Goal: Information Seeking & Learning: Learn about a topic

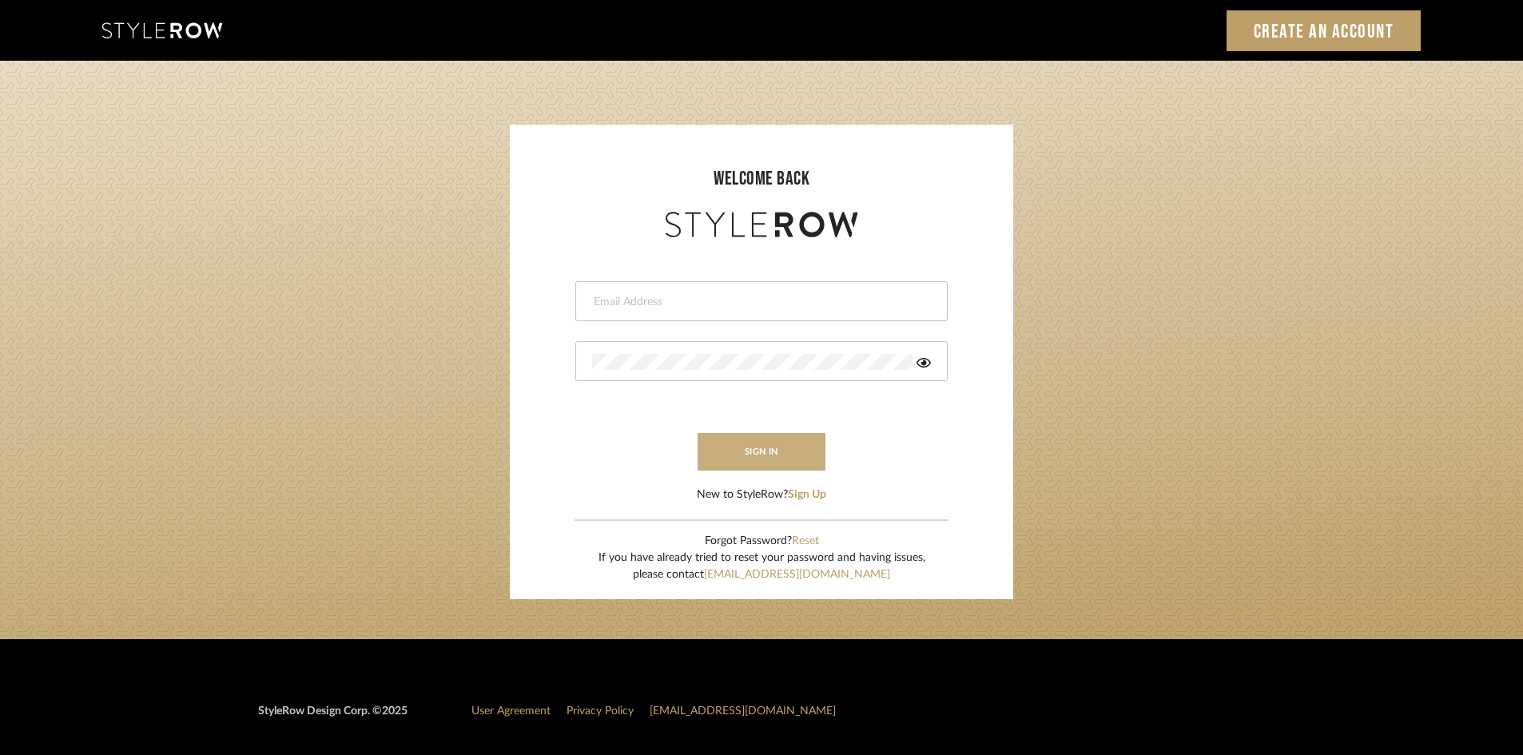
type input "[EMAIL_ADDRESS][DOMAIN_NAME]"
click at [767, 460] on button "sign in" at bounding box center [762, 452] width 128 height 38
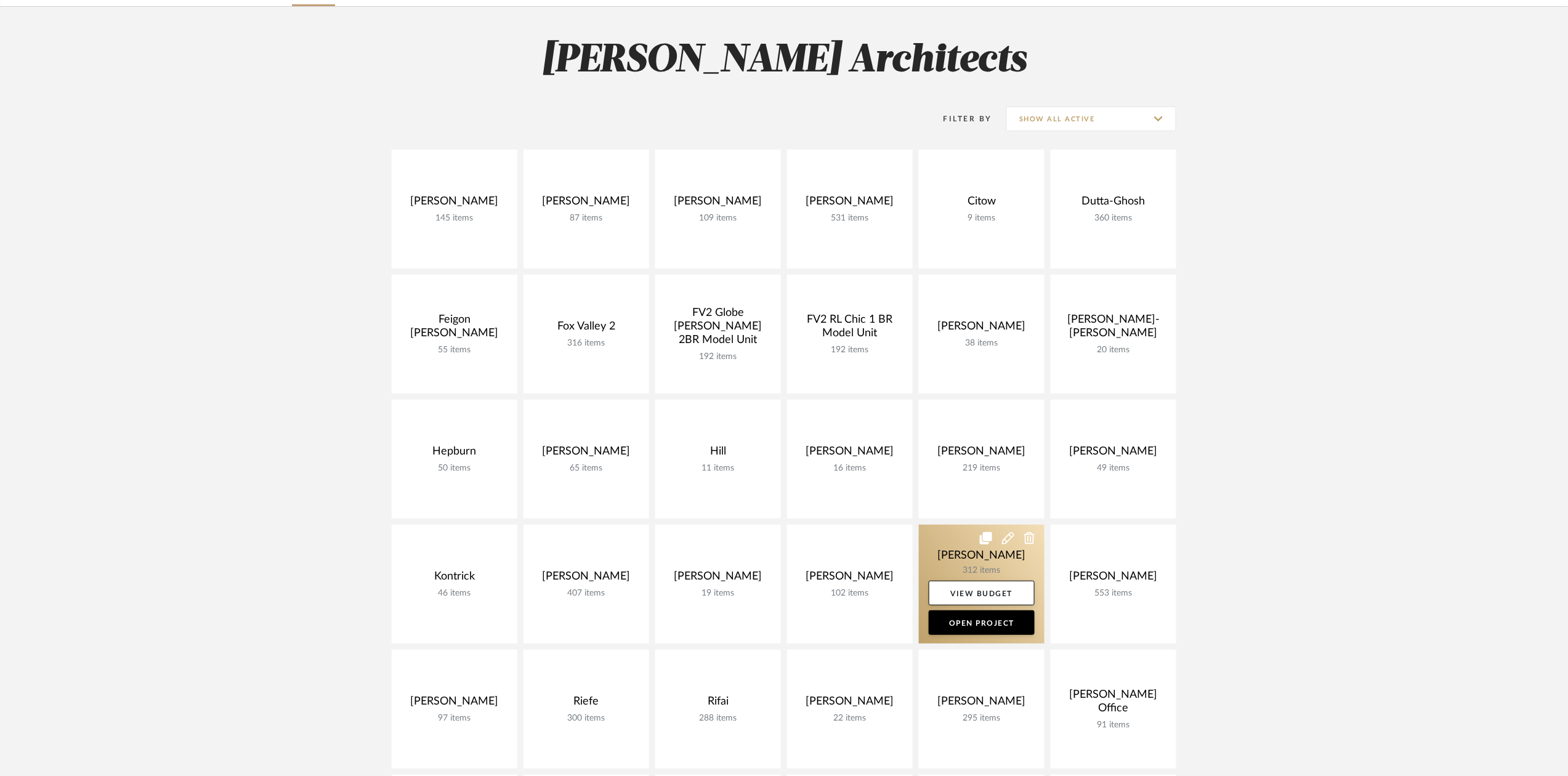
scroll to position [164, 0]
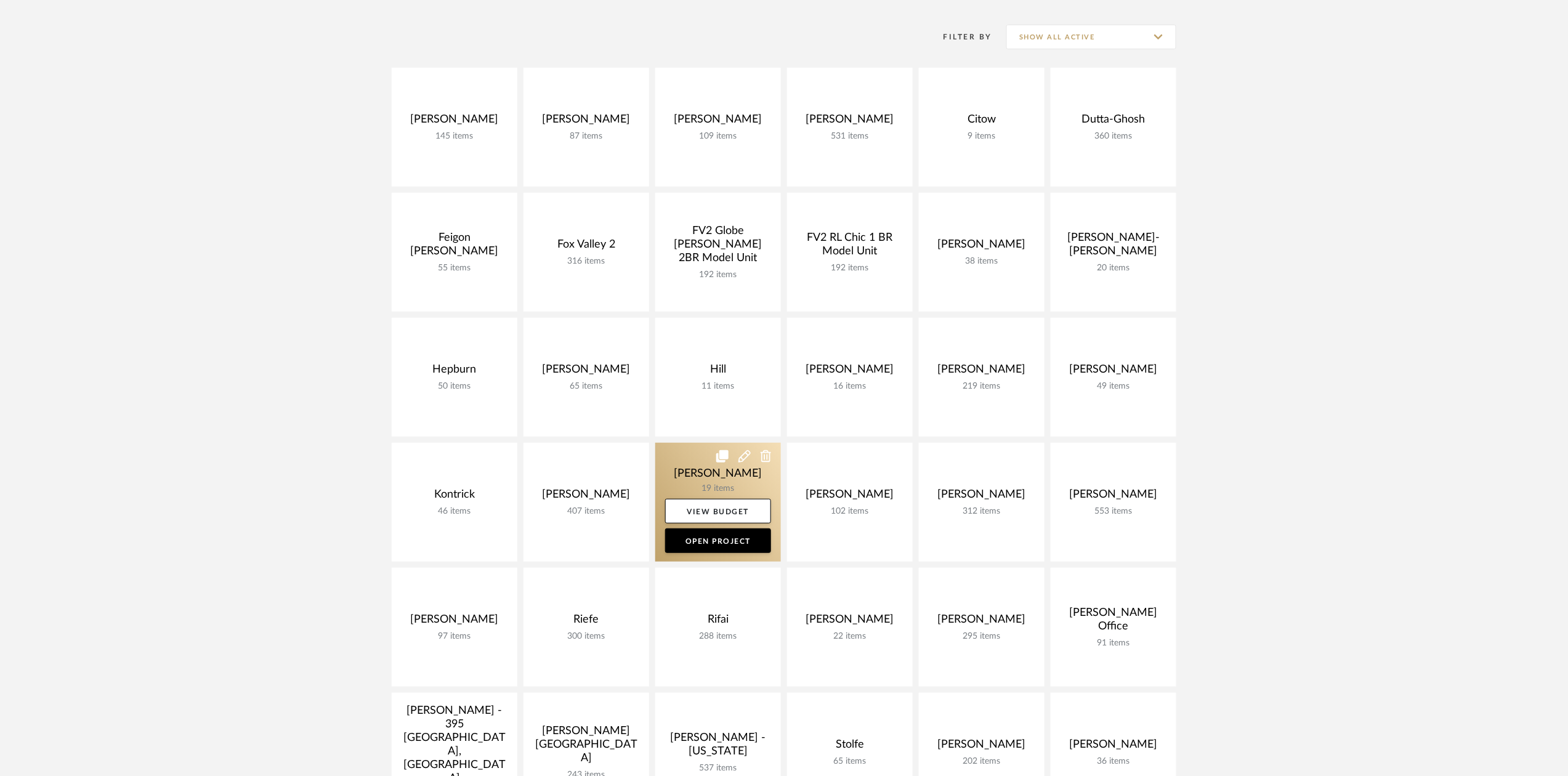
click at [718, 485] on link at bounding box center [717, 502] width 126 height 119
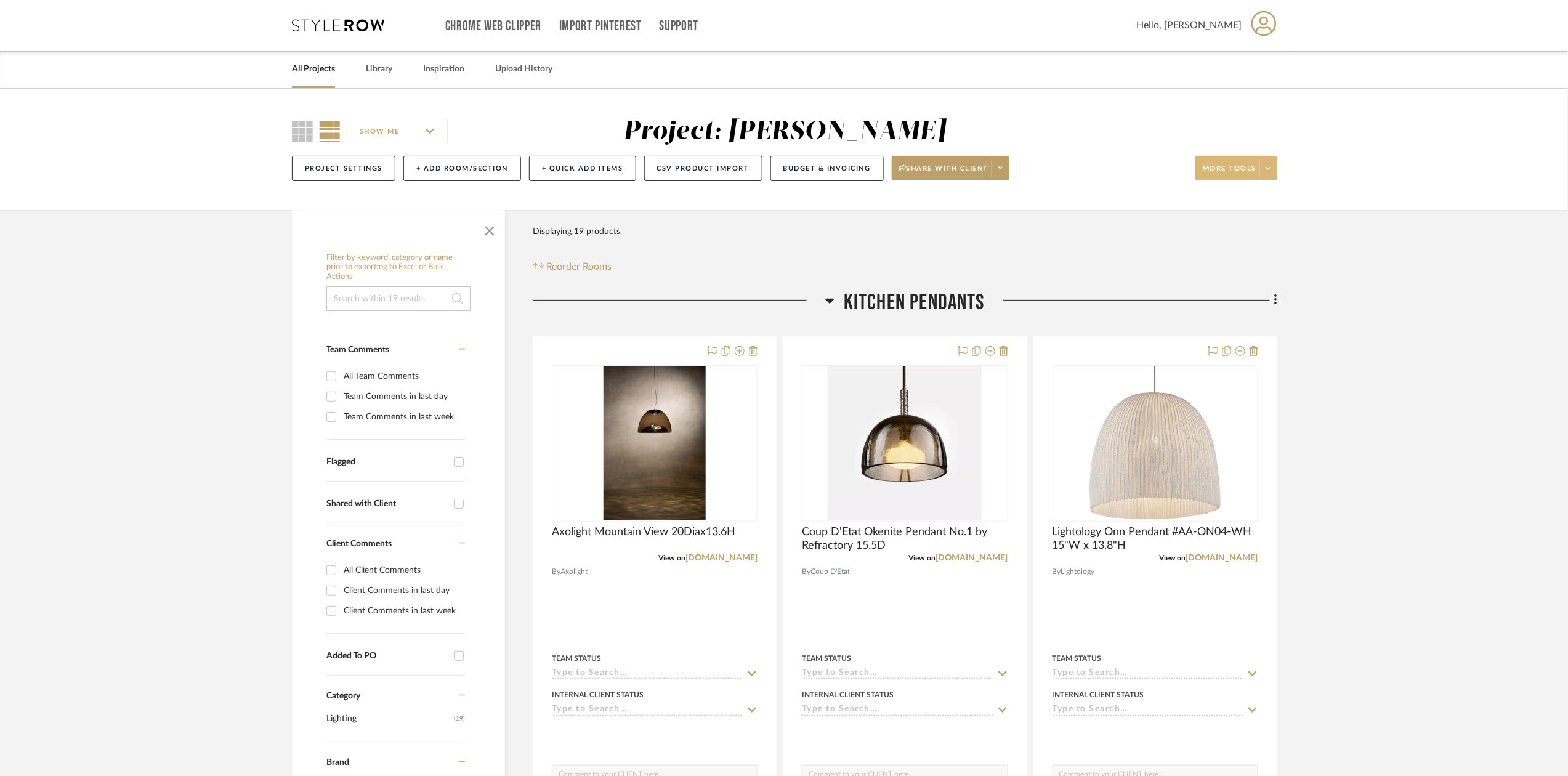
click at [1271, 176] on span at bounding box center [1267, 168] width 17 height 18
click at [1249, 325] on span "Export Presentation" at bounding box center [1247, 323] width 79 height 11
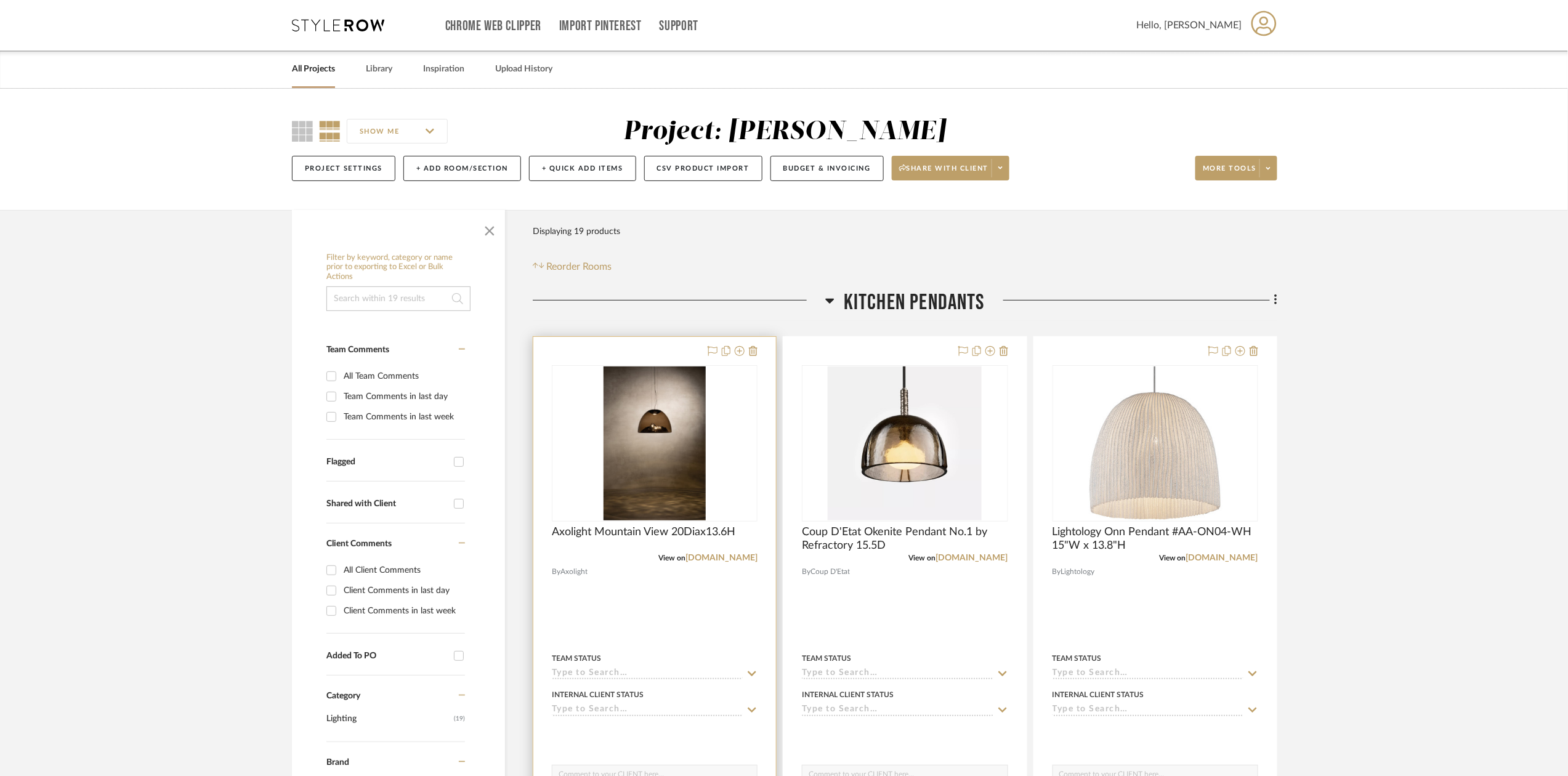
click at [732, 568] on div at bounding box center [654, 606] width 243 height 539
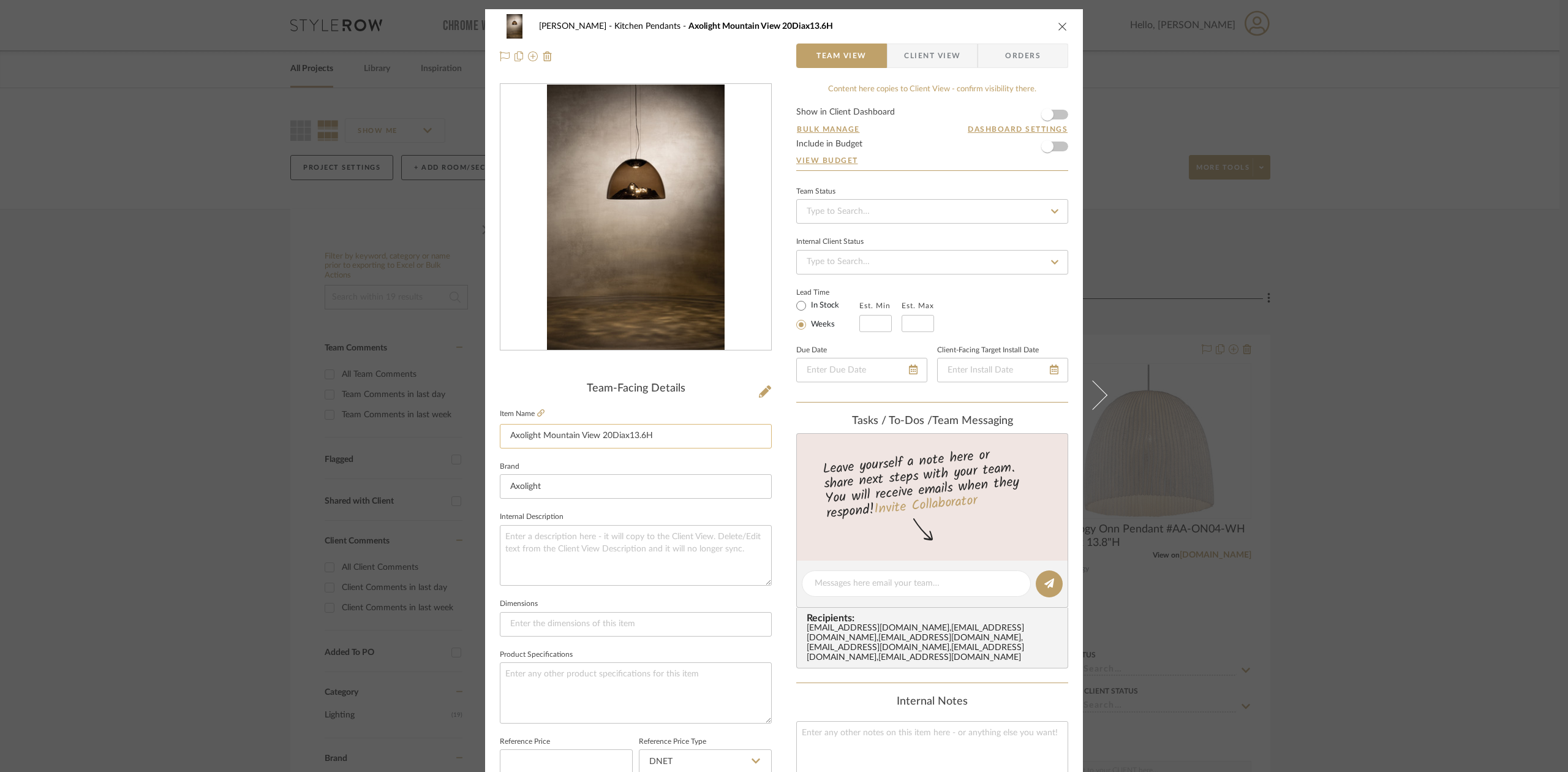
drag, startPoint x: 574, startPoint y: 436, endPoint x: 501, endPoint y: 436, distance: 73.0
click at [501, 436] on input "Axolight Mountain View 20Diax13.6H" at bounding box center [635, 436] width 272 height 25
click at [540, 417] on link at bounding box center [541, 414] width 8 height 11
click at [1442, 393] on div "Lesnik Kitchen Pendants Axolight Mountain View 20Diax13.6H Team View Client Vie…" at bounding box center [784, 386] width 1568 height 772
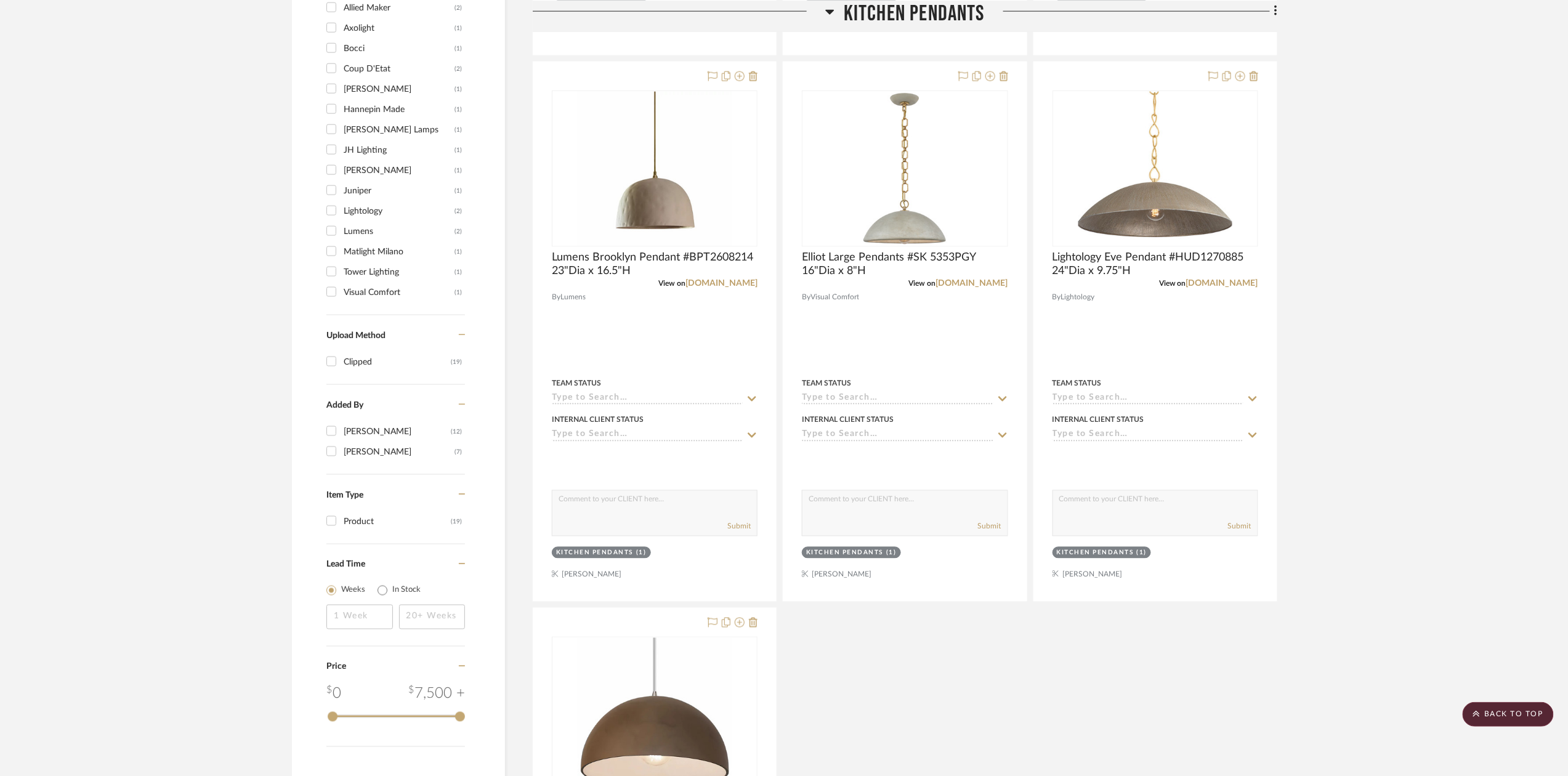
scroll to position [1396, 0]
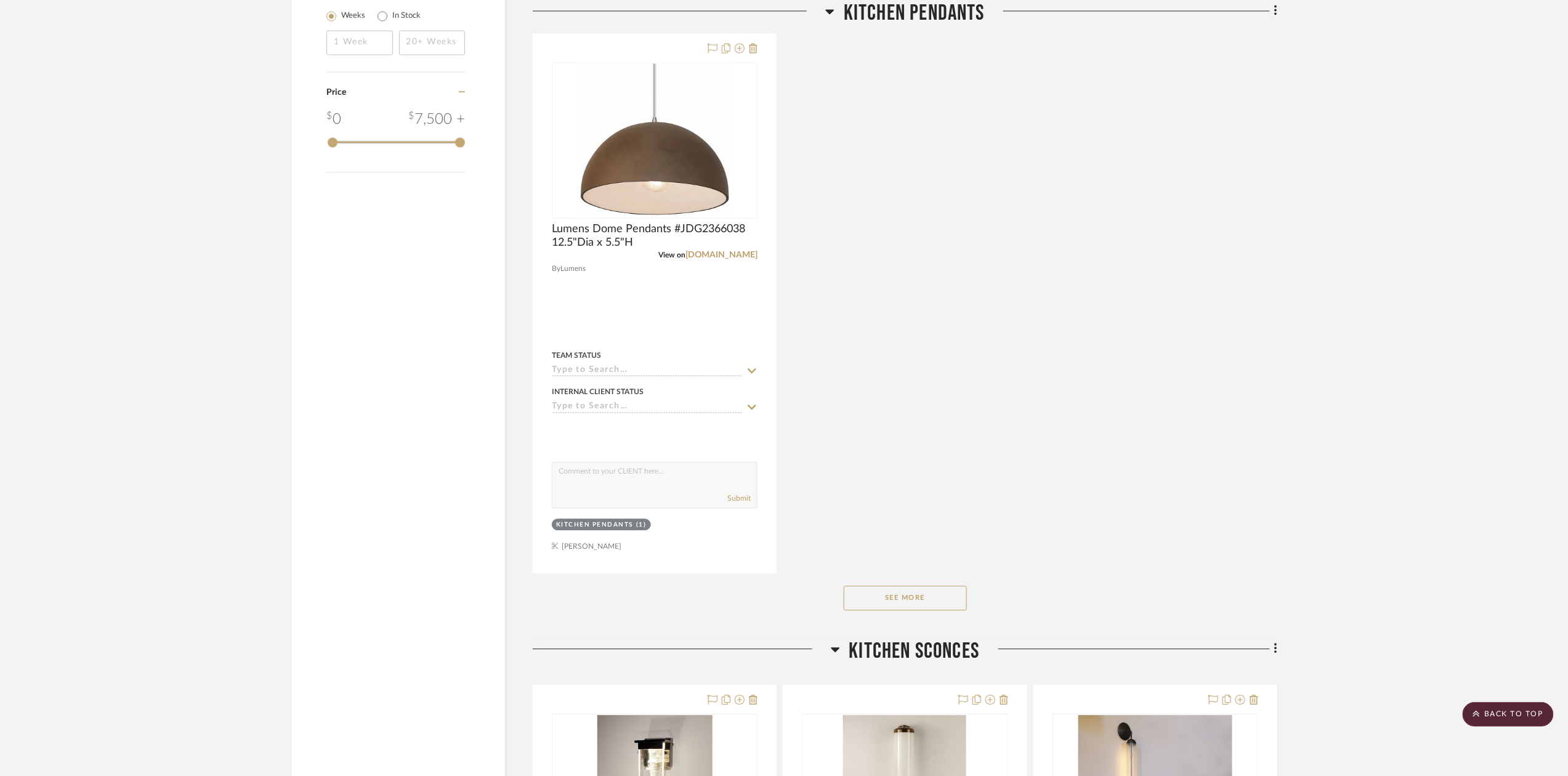
click at [929, 603] on button "See More" at bounding box center [905, 598] width 123 height 25
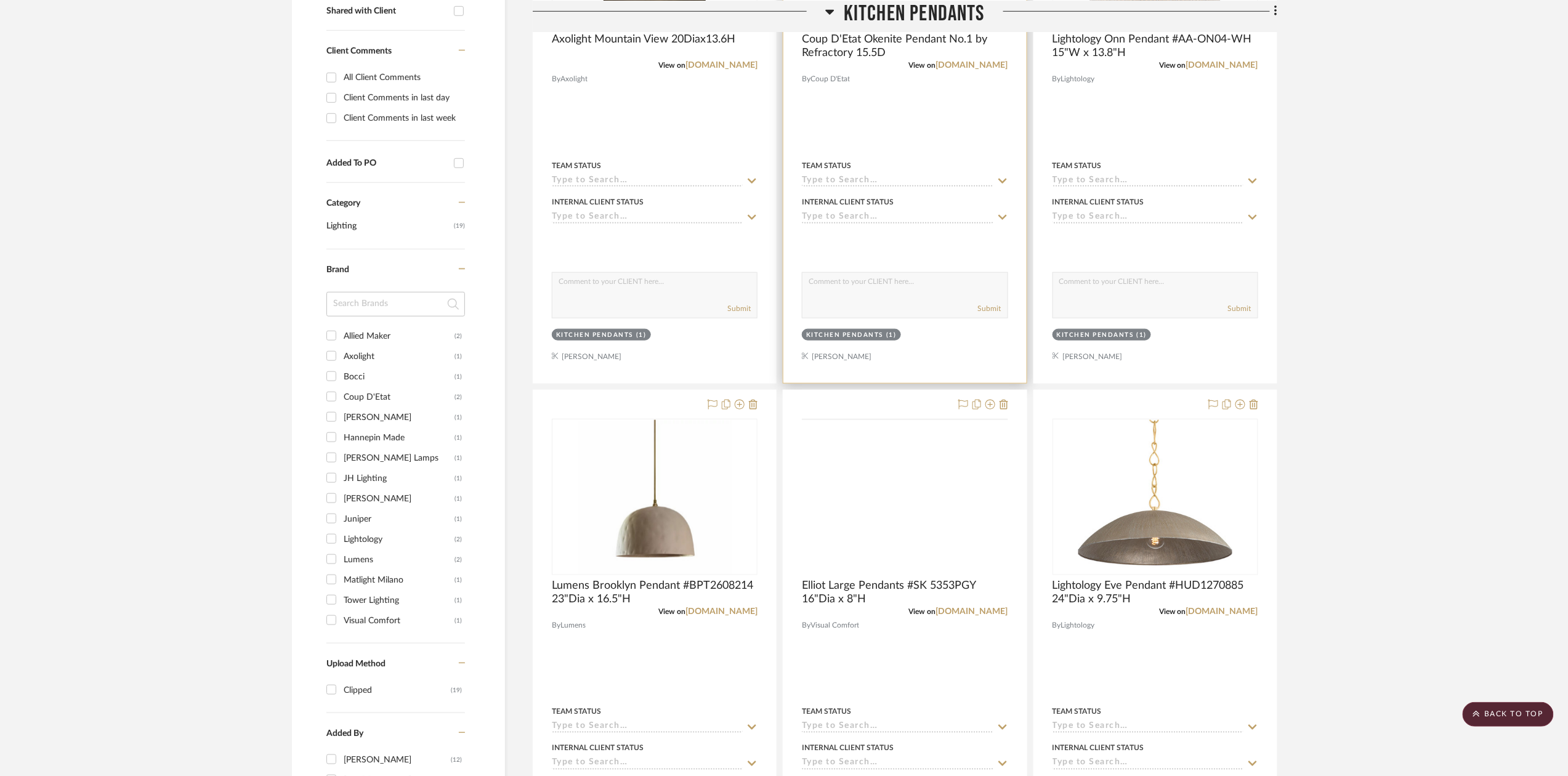
scroll to position [0, 0]
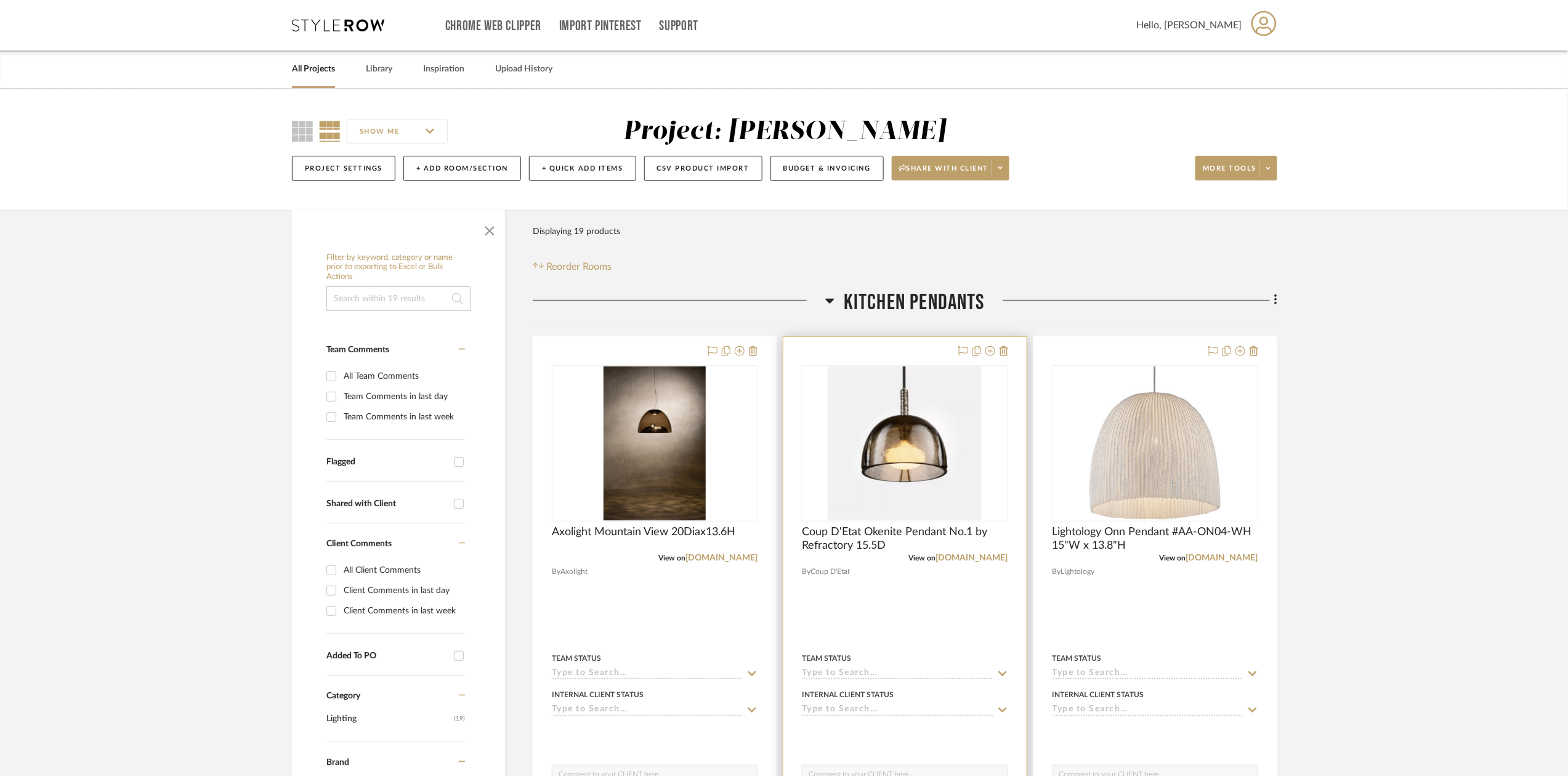
click at [895, 473] on img "0" at bounding box center [905, 444] width 154 height 154
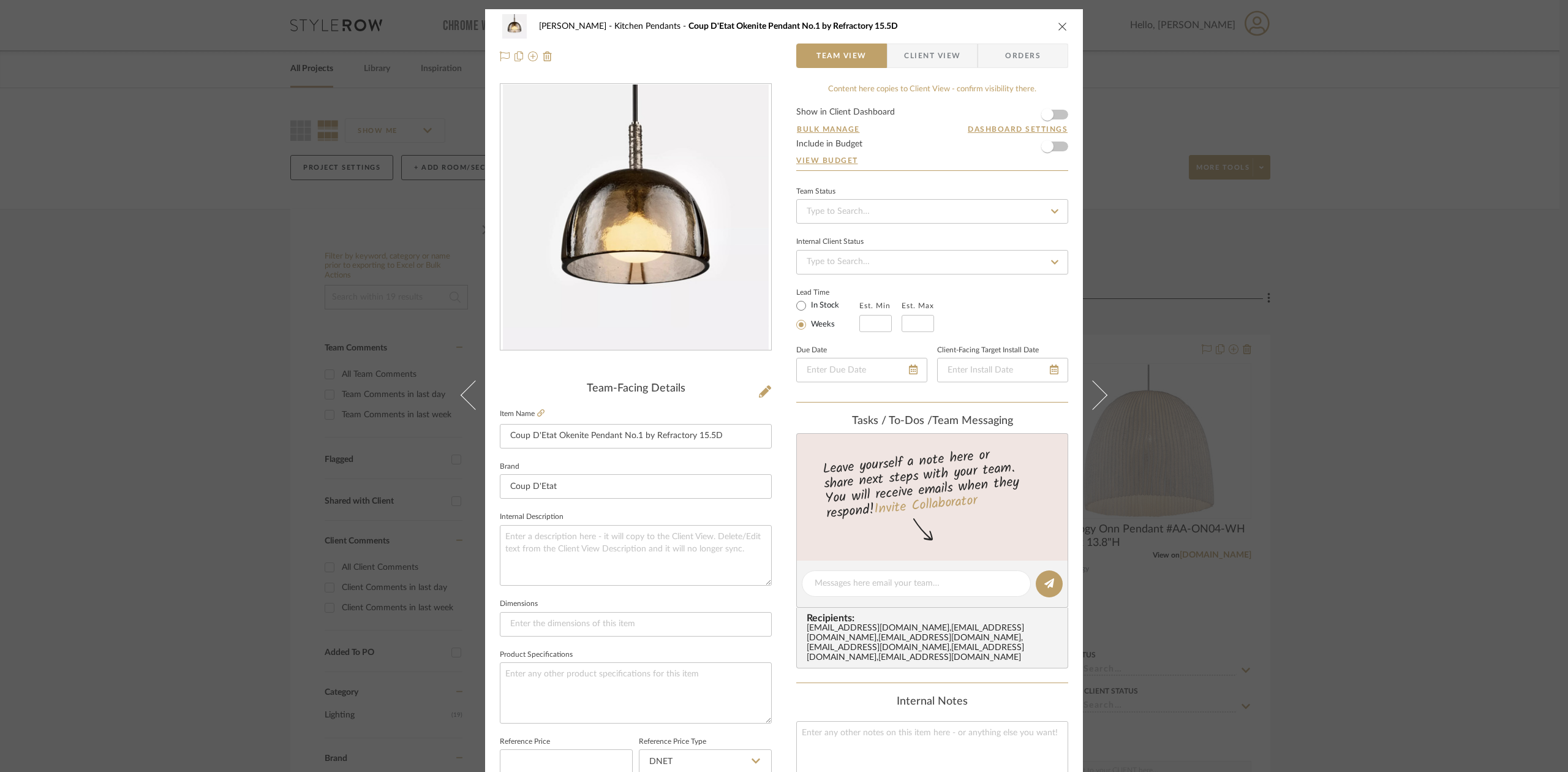
click at [1351, 407] on div "Lesnik Kitchen Pendants Coup D'Etat Okenite Pendant No.1 by Refractory 15.5D Te…" at bounding box center [784, 386] width 1568 height 772
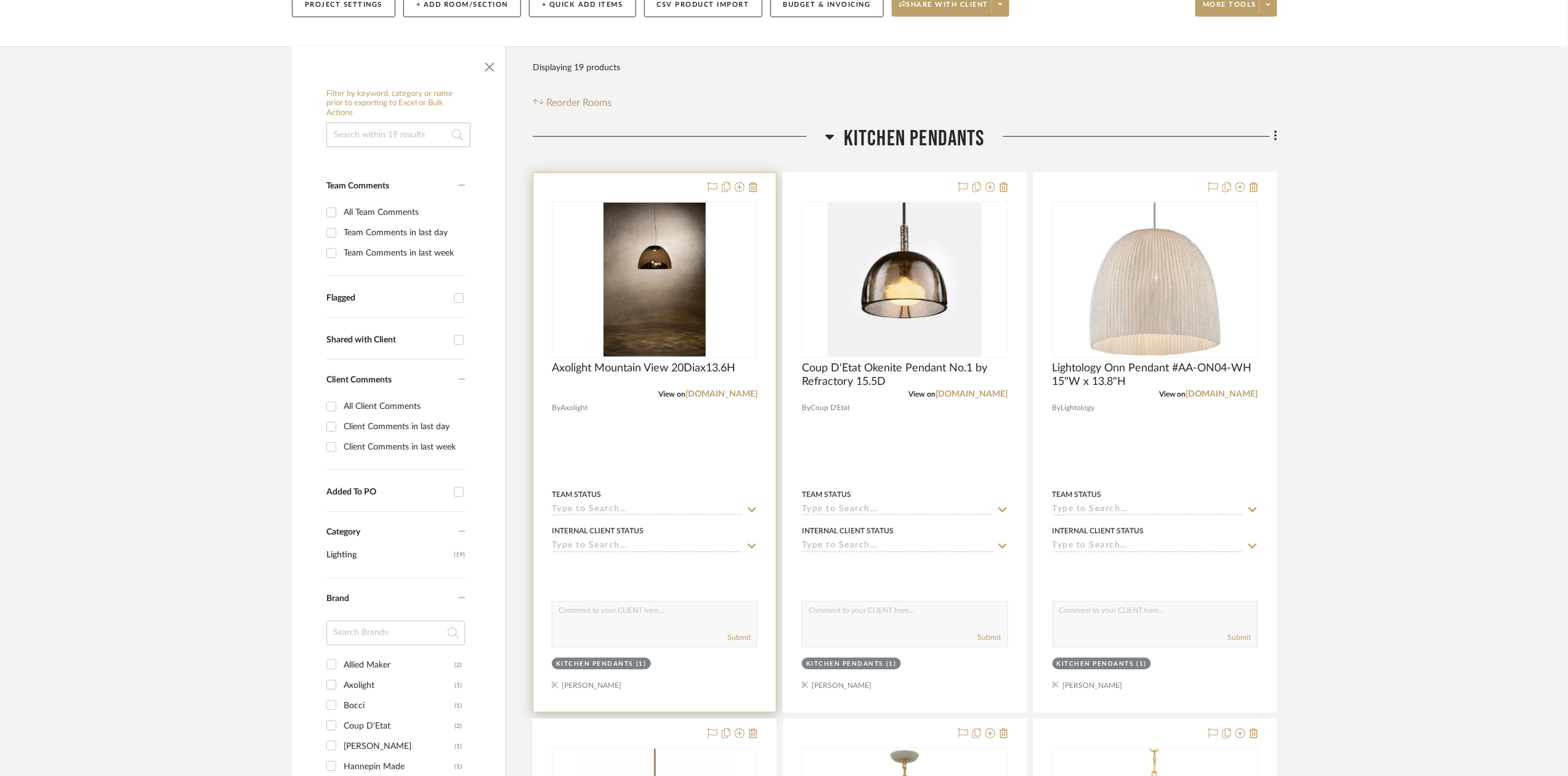
scroll to position [247, 0]
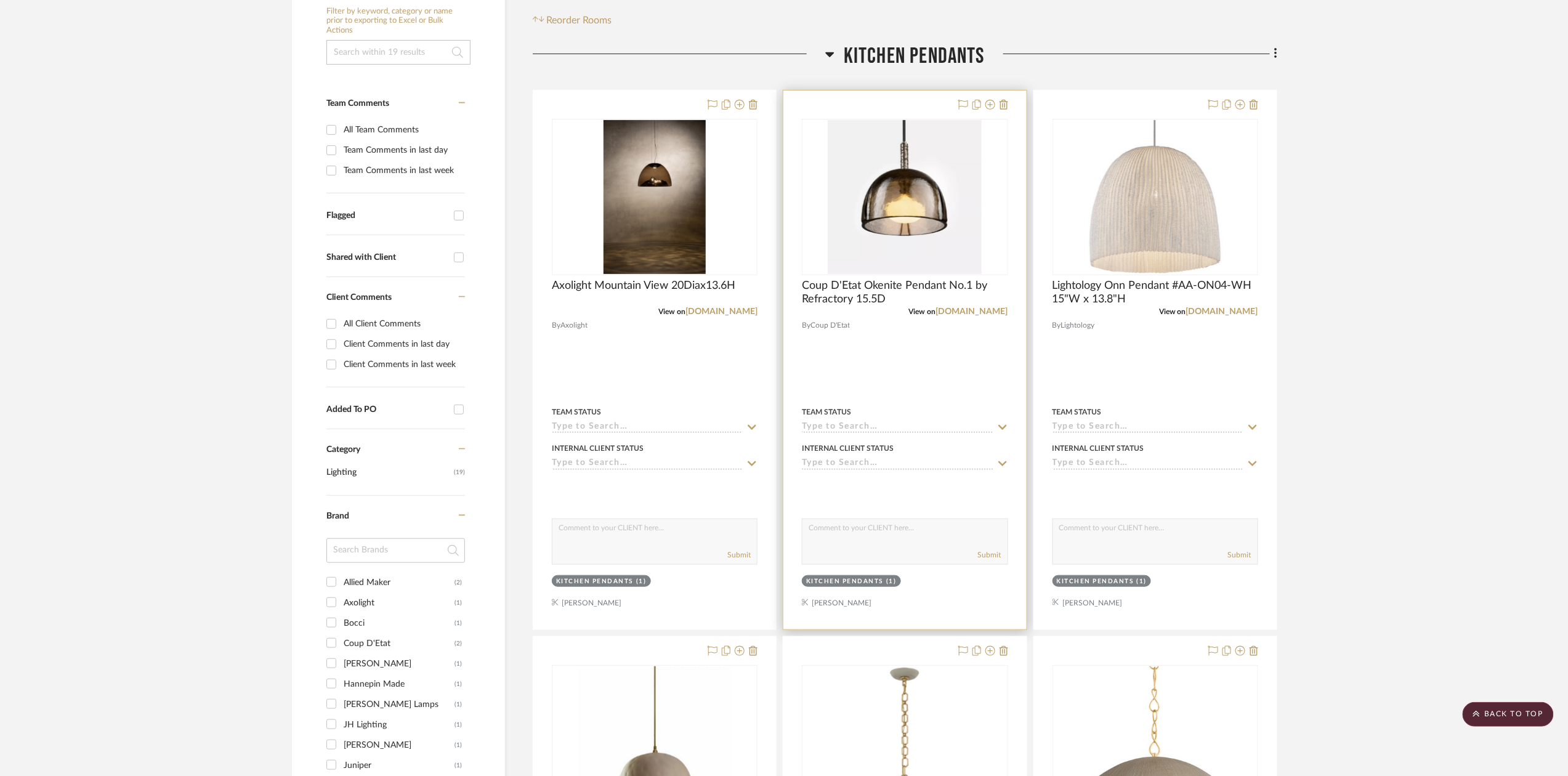
click at [962, 317] on div "View on coupdetatsf.com" at bounding box center [905, 311] width 206 height 11
click at [966, 314] on link "coupdetatsf.com" at bounding box center [972, 311] width 72 height 8
click at [838, 329] on span "Coup D'Etat" at bounding box center [830, 325] width 39 height 12
click at [981, 259] on img "0" at bounding box center [905, 197] width 154 height 154
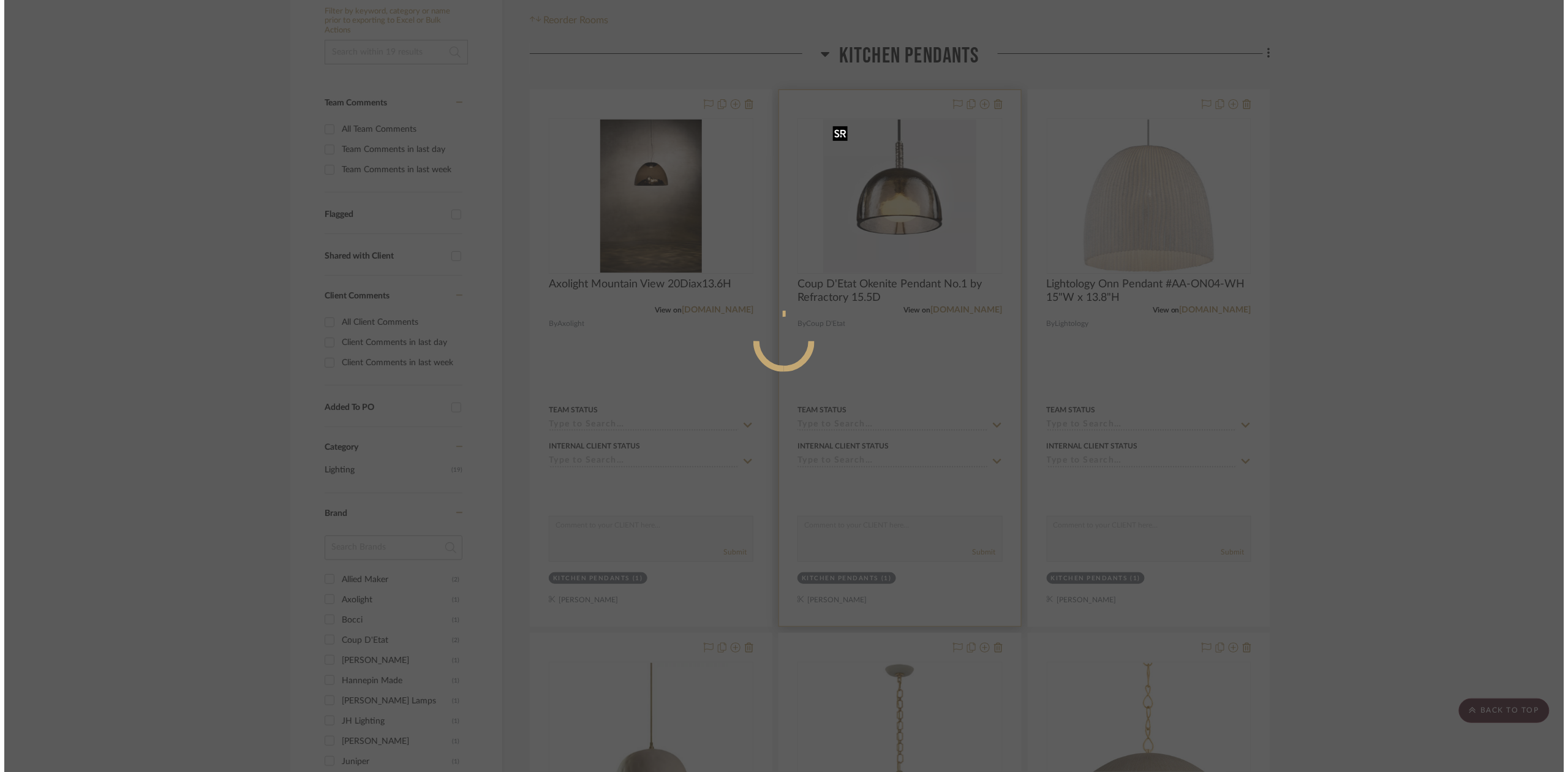
scroll to position [0, 0]
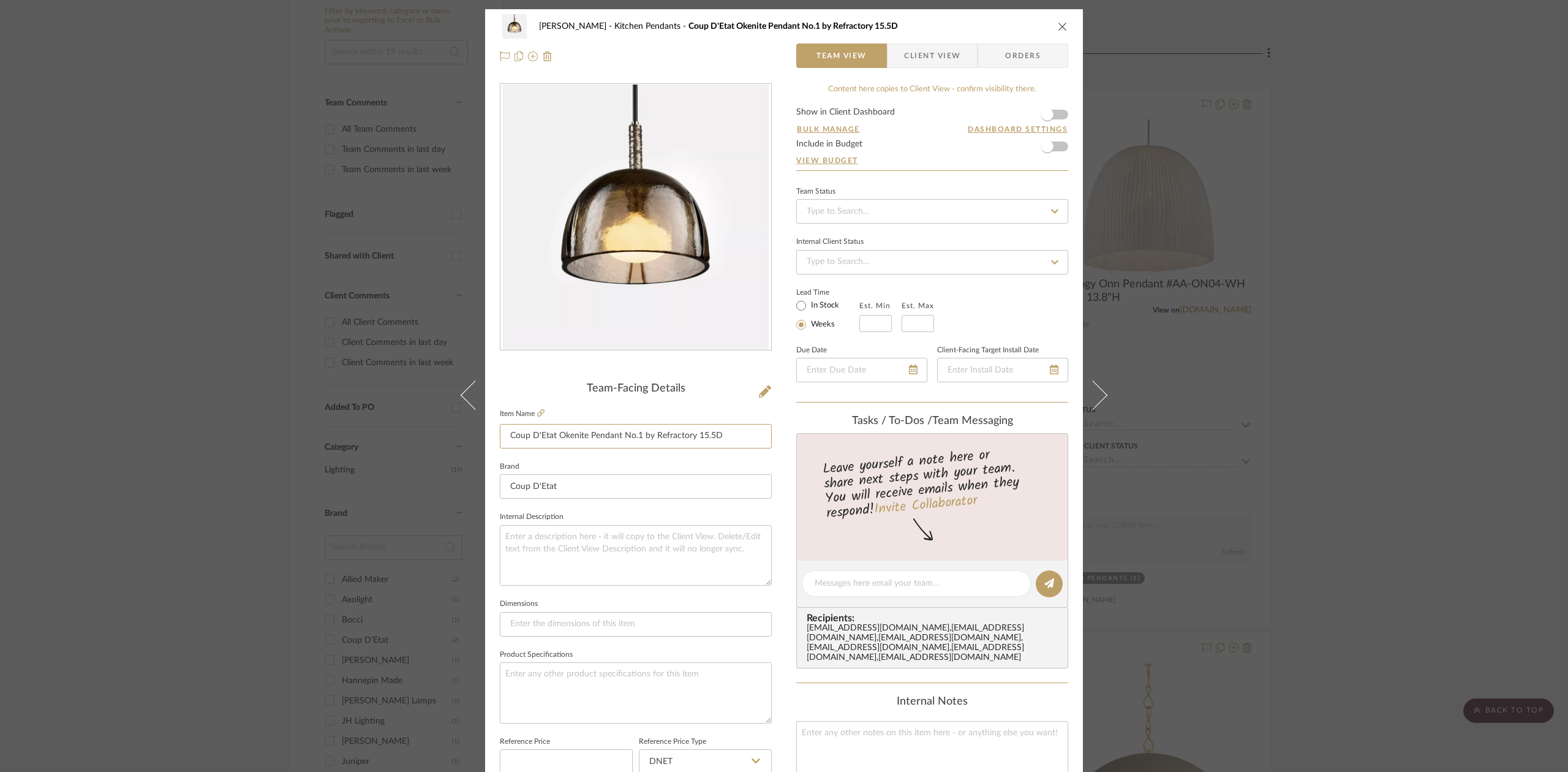
drag, startPoint x: 661, startPoint y: 440, endPoint x: 746, endPoint y: 430, distance: 85.6
click at [763, 449] on sr-form-field "Item Name Coup D'Etat Okenite Pendant No.1 by Refractory 15.5D" at bounding box center [635, 432] width 272 height 53
click at [725, 436] on input "Coup D'Etat Okenite Pendant No.1 by Refractory 15.5D" at bounding box center [635, 436] width 272 height 25
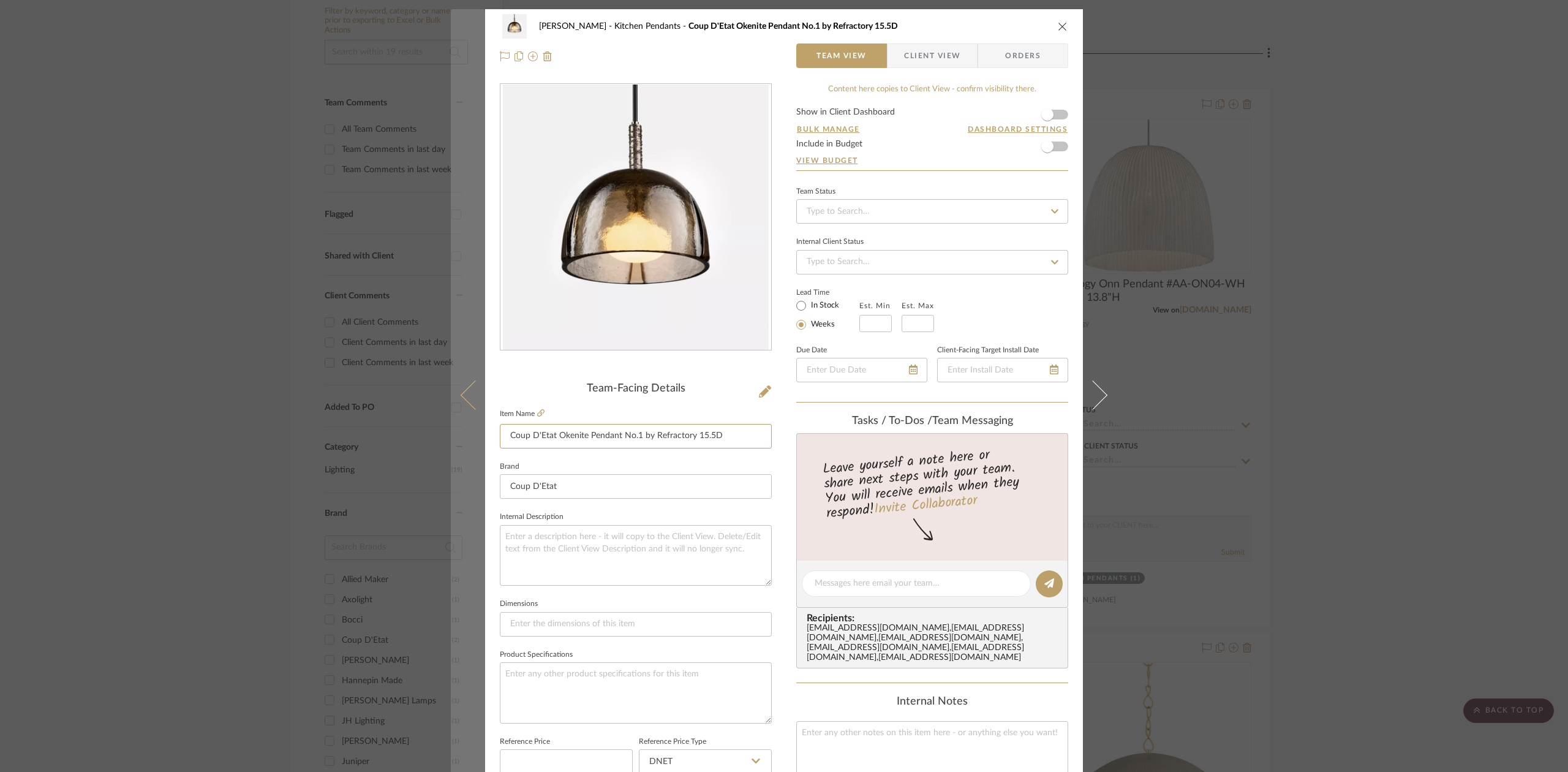
drag, startPoint x: 545, startPoint y: 426, endPoint x: 477, endPoint y: 426, distance: 68.0
click at [474, 425] on mat-dialog-content "Lesnik Kitchen Pendants Coup D'Etat Okenite Pendant No.1 by Refractory 15.5D Te…" at bounding box center [784, 575] width 667 height 1132
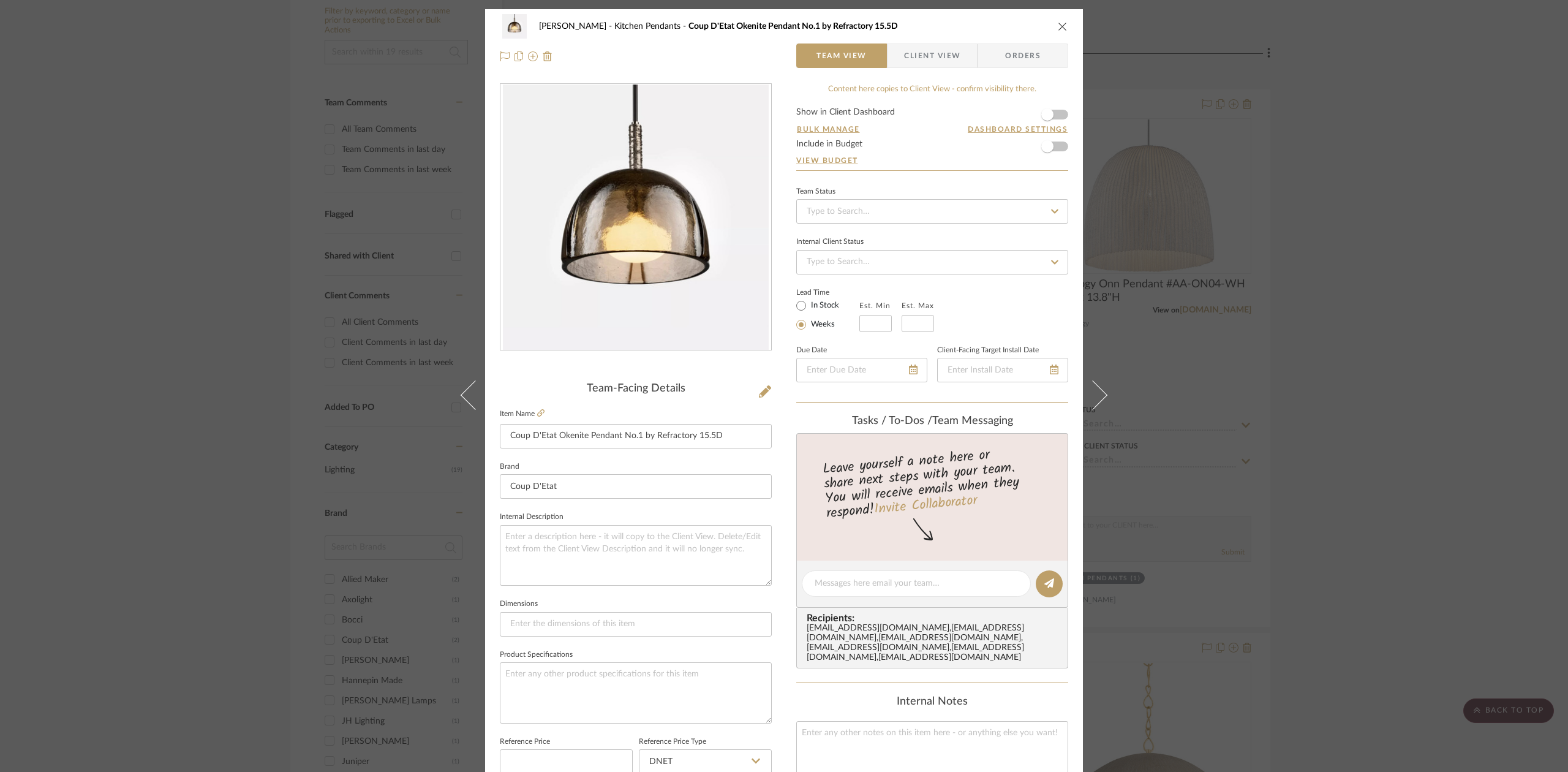
click at [198, 104] on div "Lesnik Kitchen Pendants Coup D'Etat Okenite Pendant No.1 by Refractory 15.5D Te…" at bounding box center [784, 386] width 1568 height 772
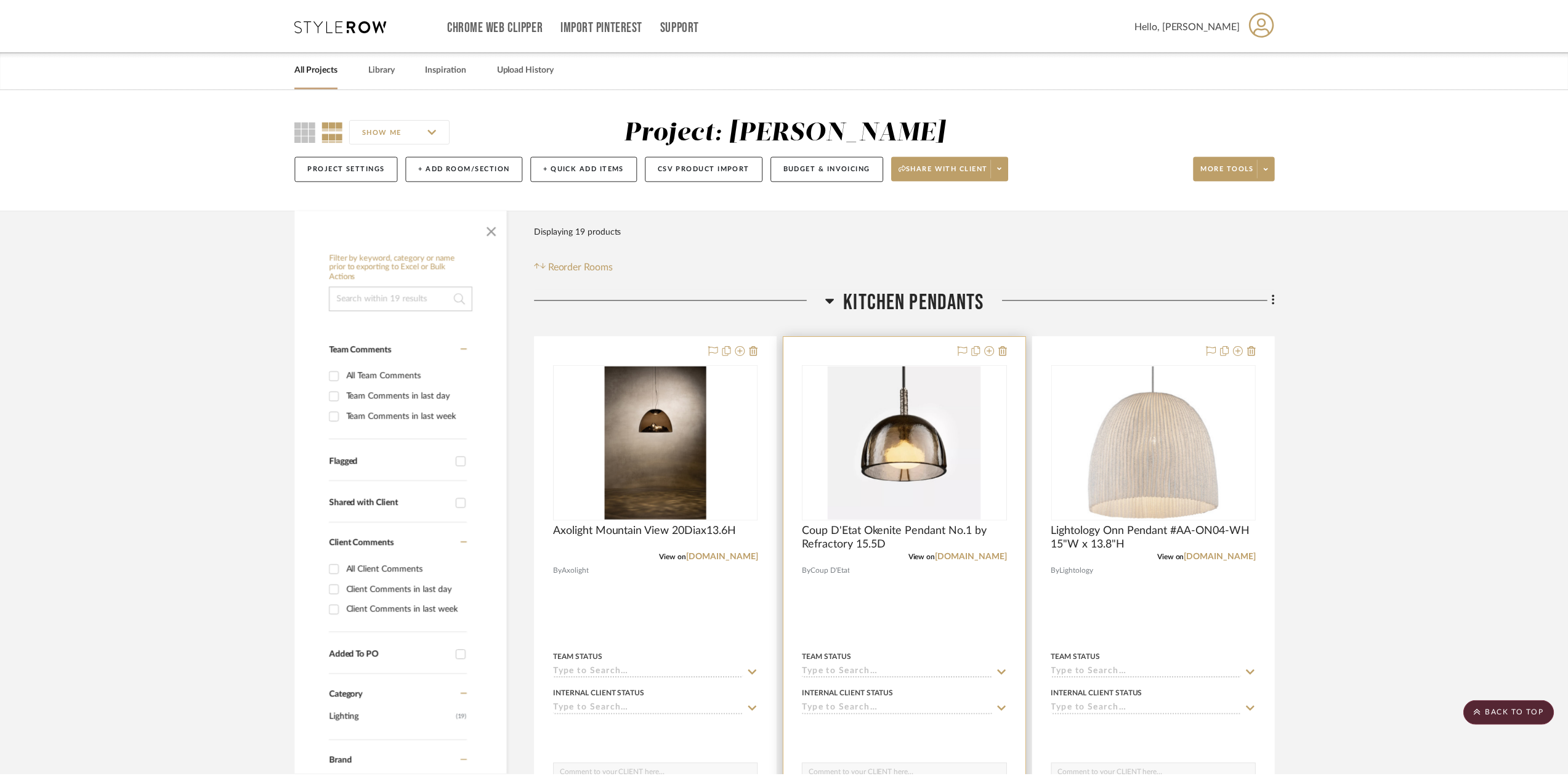
scroll to position [247, 0]
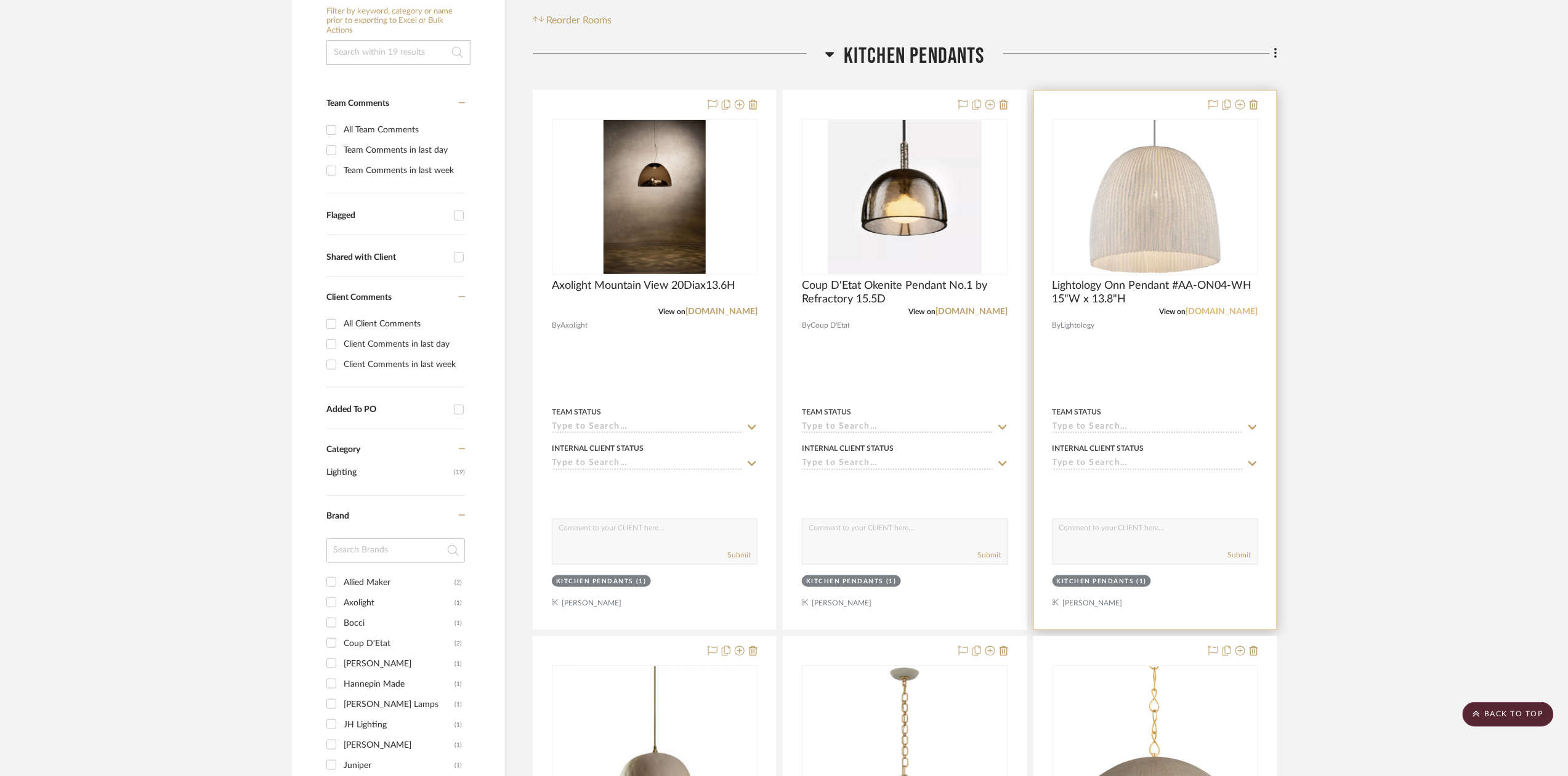
click at [1225, 311] on link "[DOMAIN_NAME]" at bounding box center [1222, 311] width 72 height 8
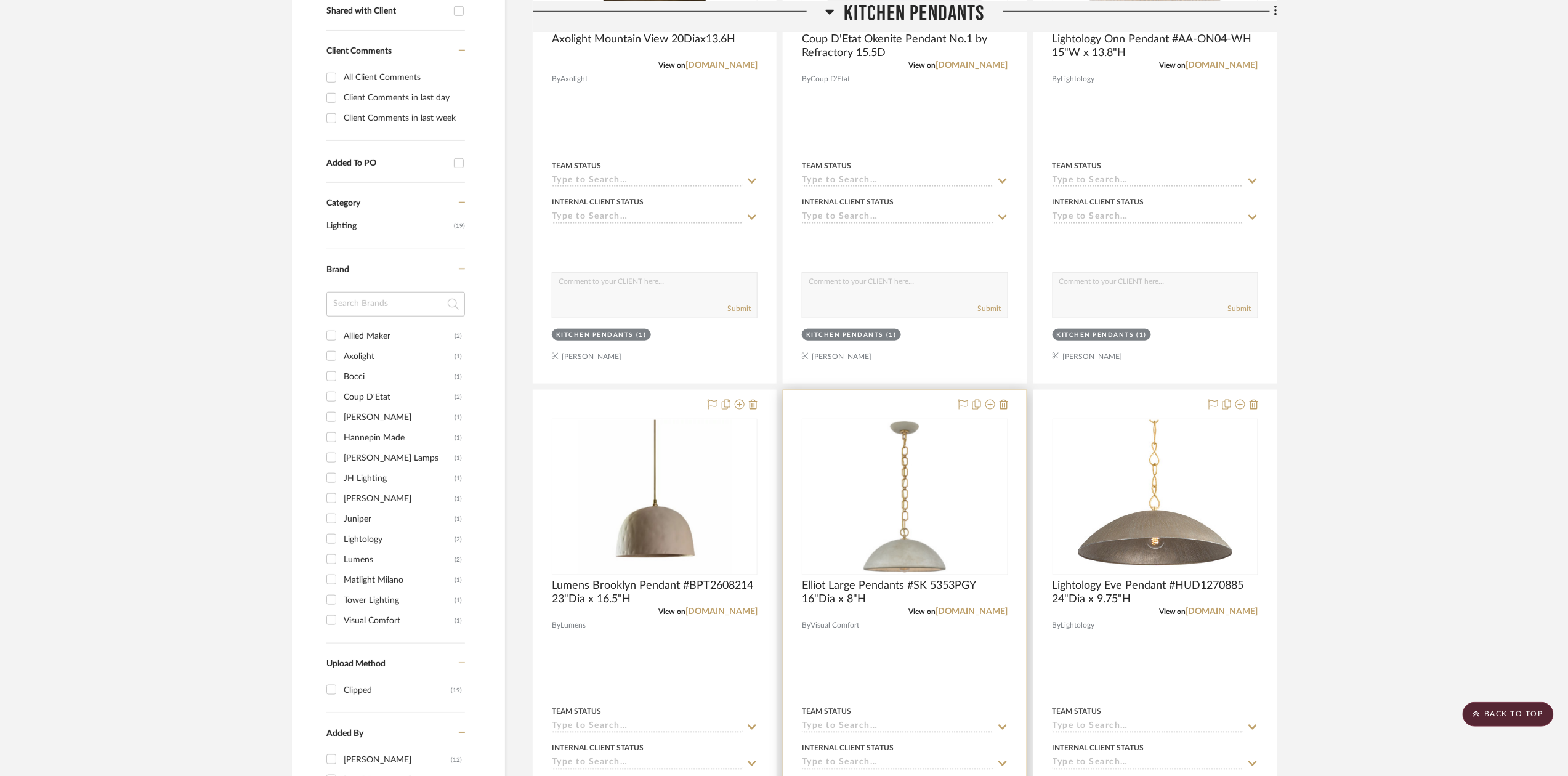
scroll to position [657, 0]
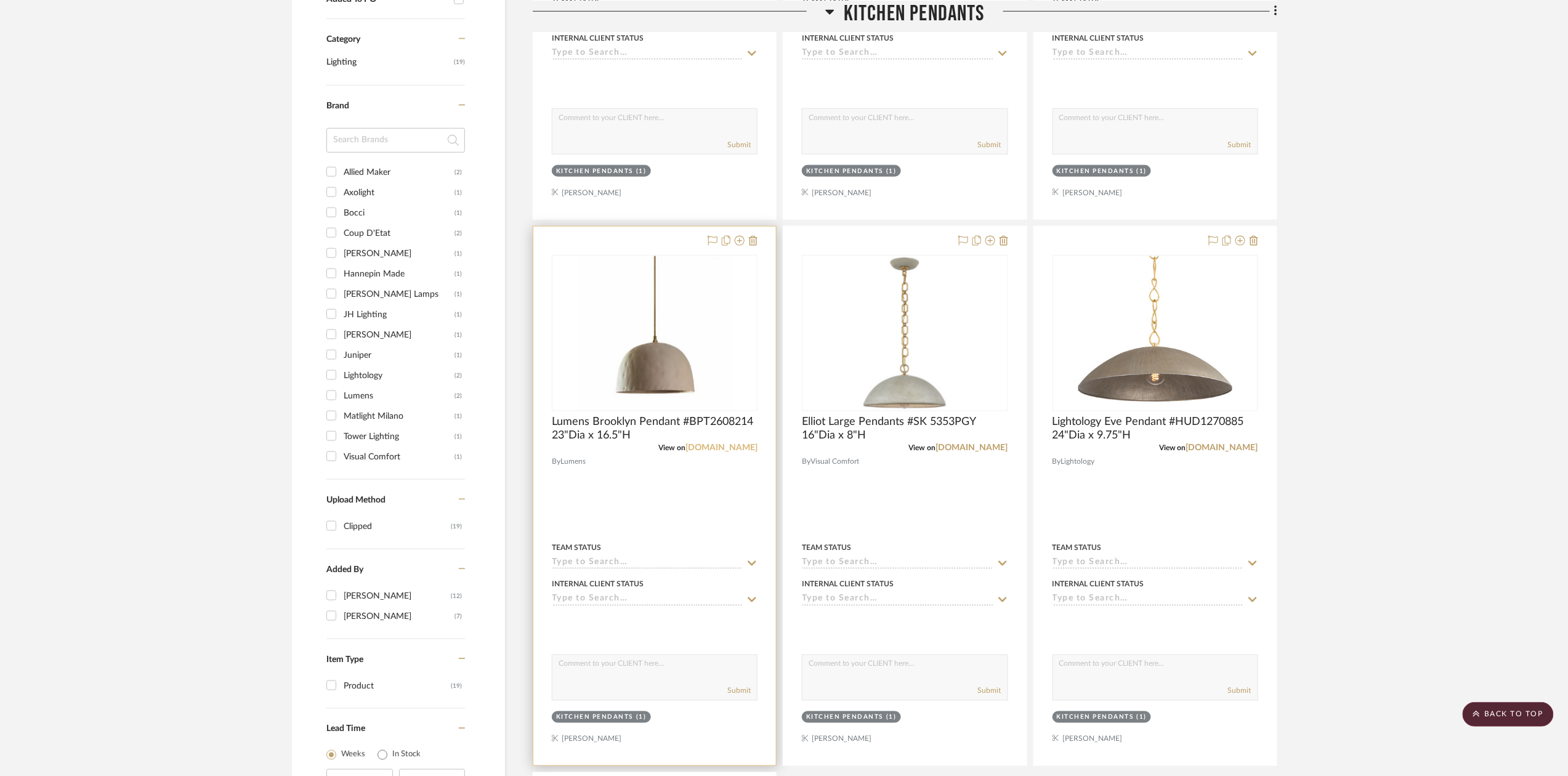
click at [745, 452] on link "lumens.com" at bounding box center [722, 447] width 72 height 8
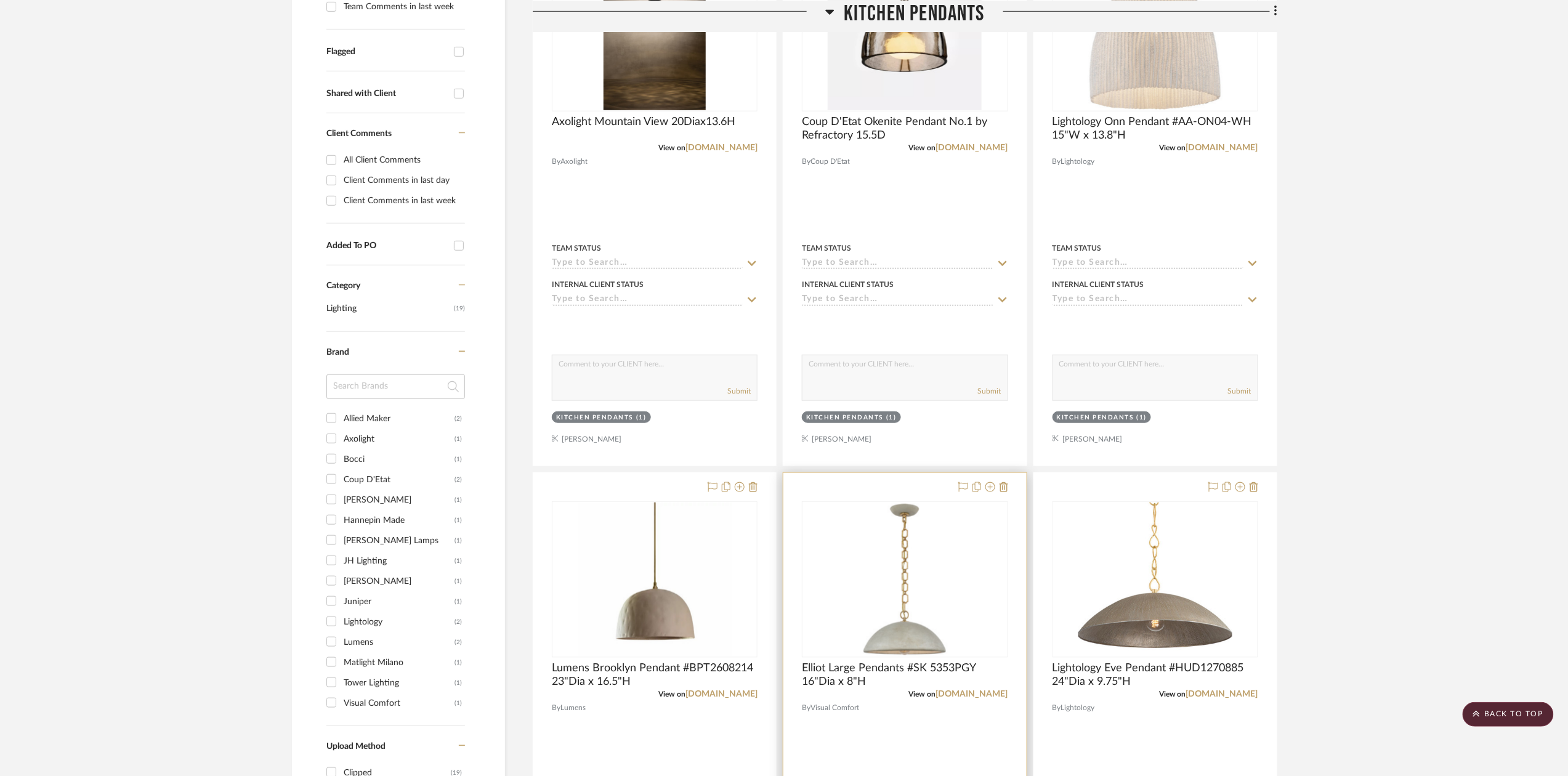
scroll to position [492, 0]
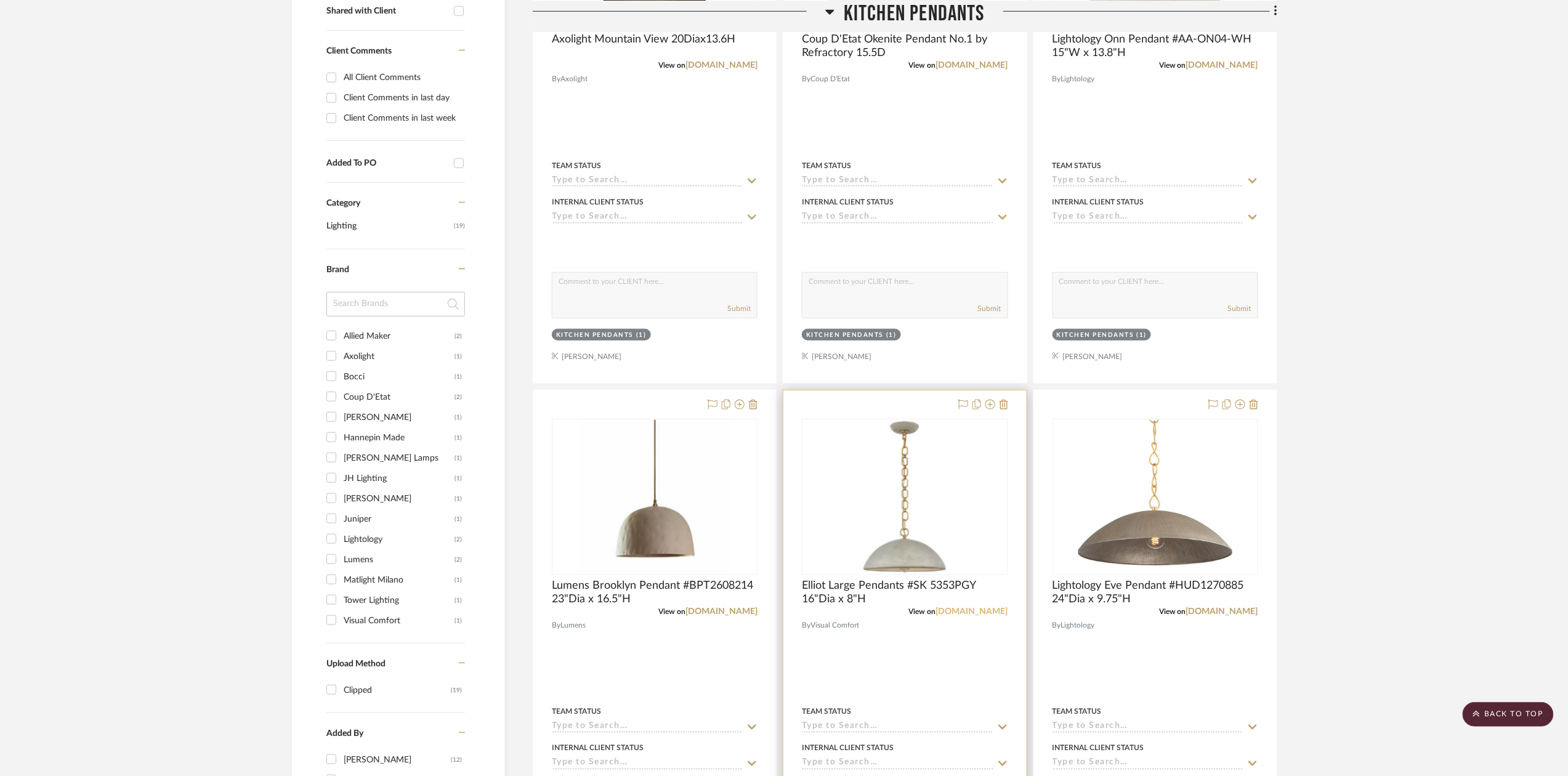
click at [979, 612] on link "[DOMAIN_NAME]" at bounding box center [972, 611] width 72 height 8
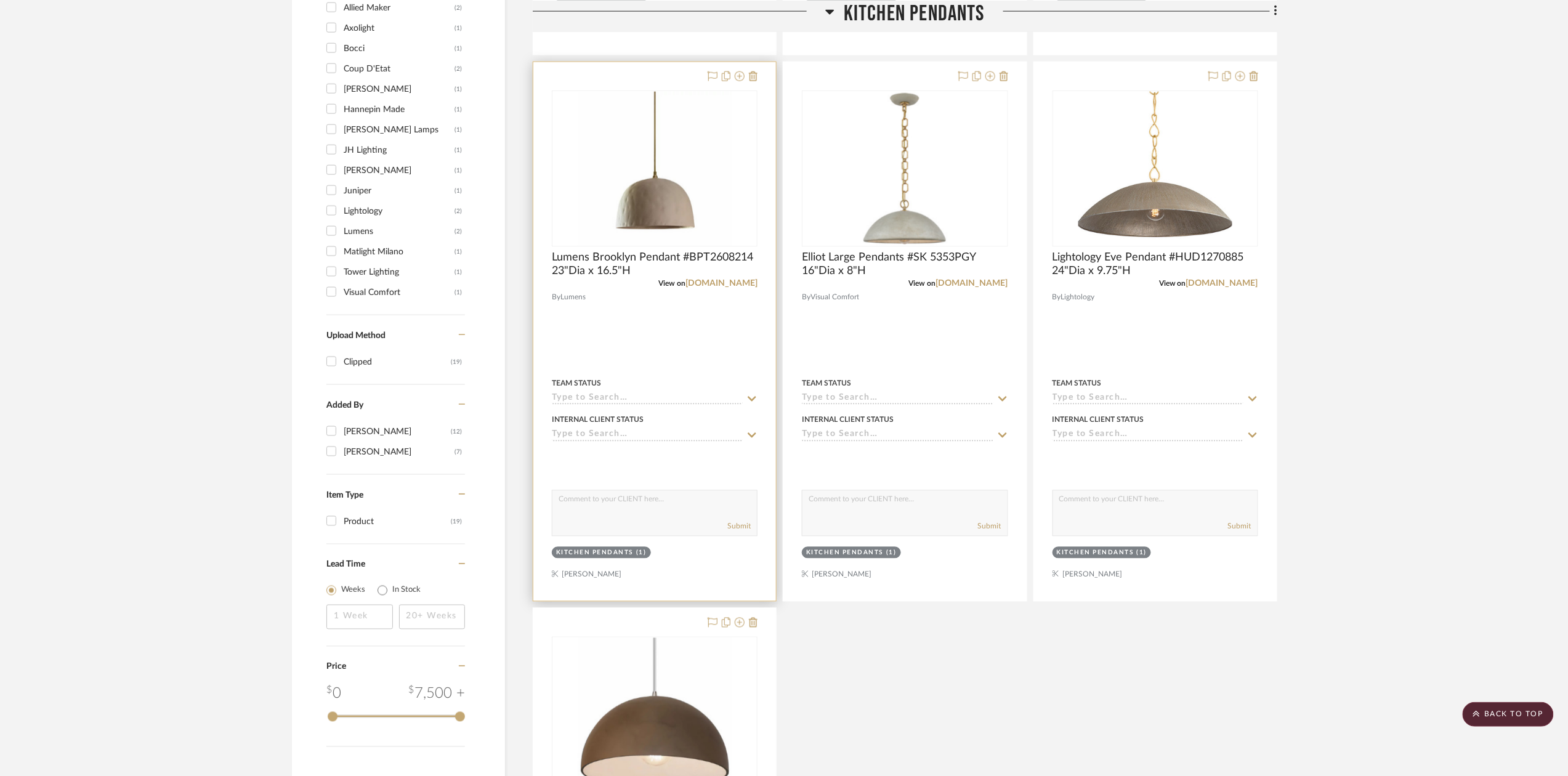
scroll to position [986, 0]
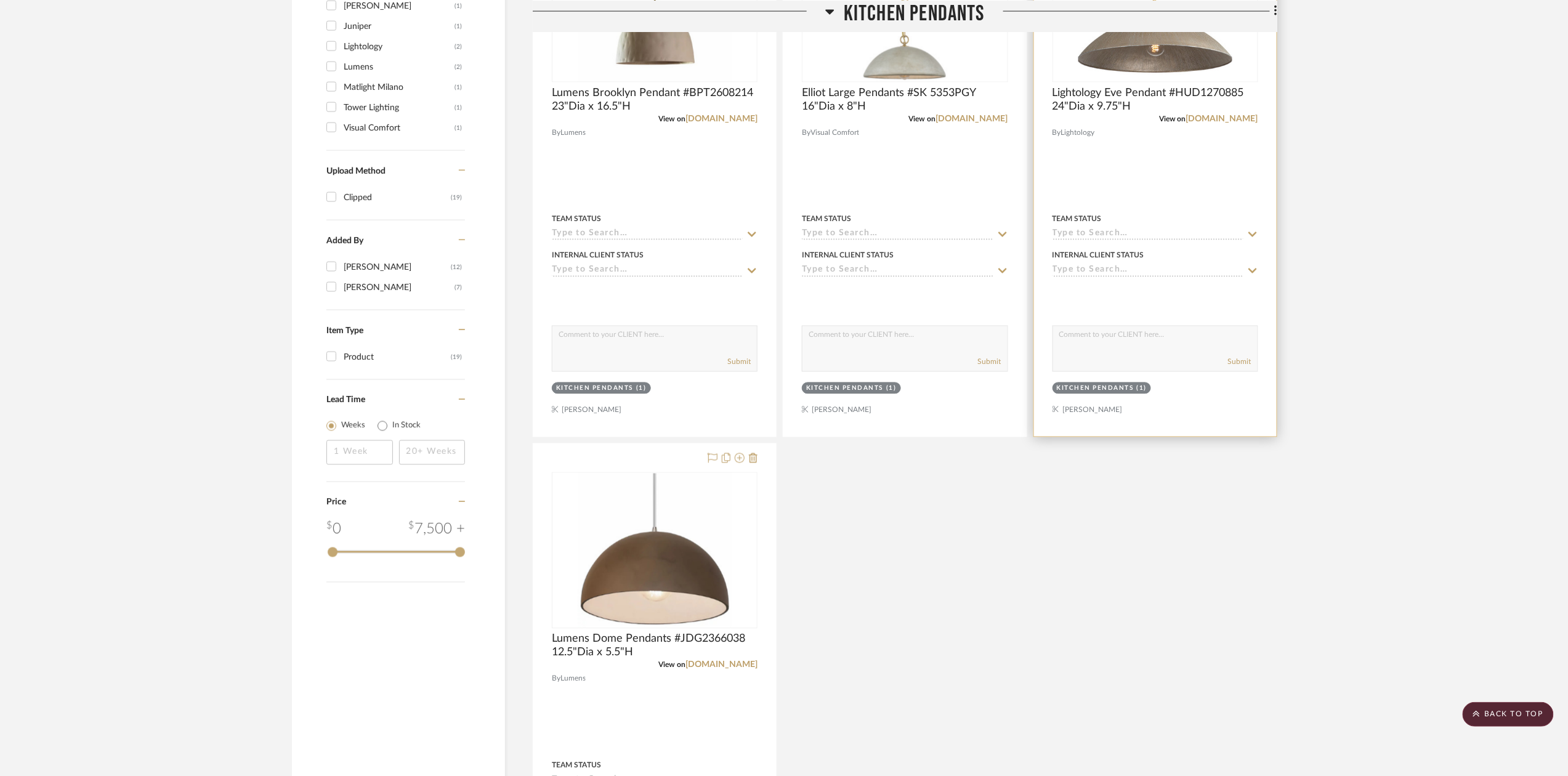
click at [1231, 116] on div "View on lightology.com" at bounding box center [1155, 119] width 206 height 11
click at [1234, 112] on span "Lightology Eve Pendant #HUD1270885 24"Dia x 9.75"H" at bounding box center [1155, 99] width 206 height 27
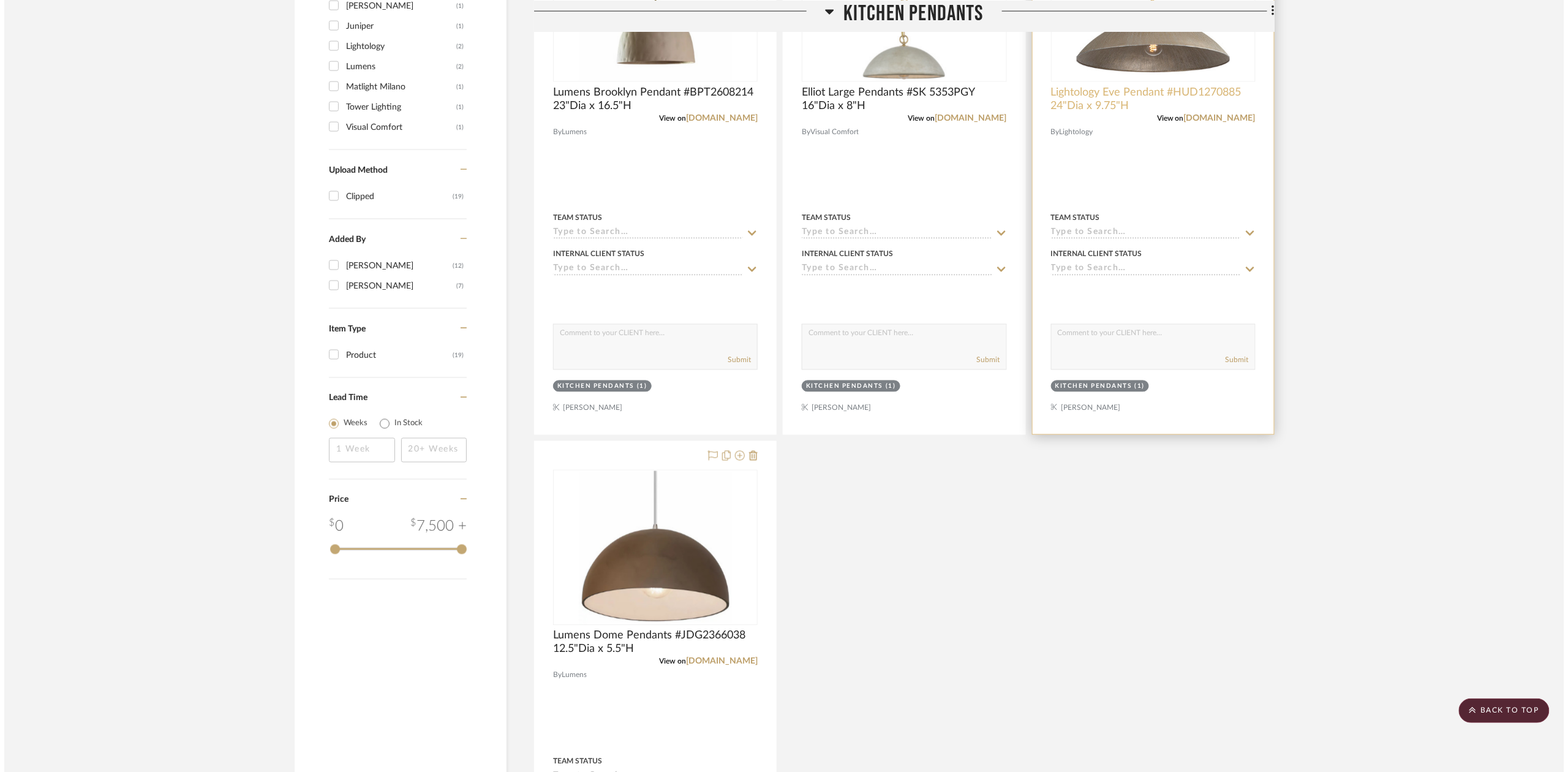
scroll to position [0, 0]
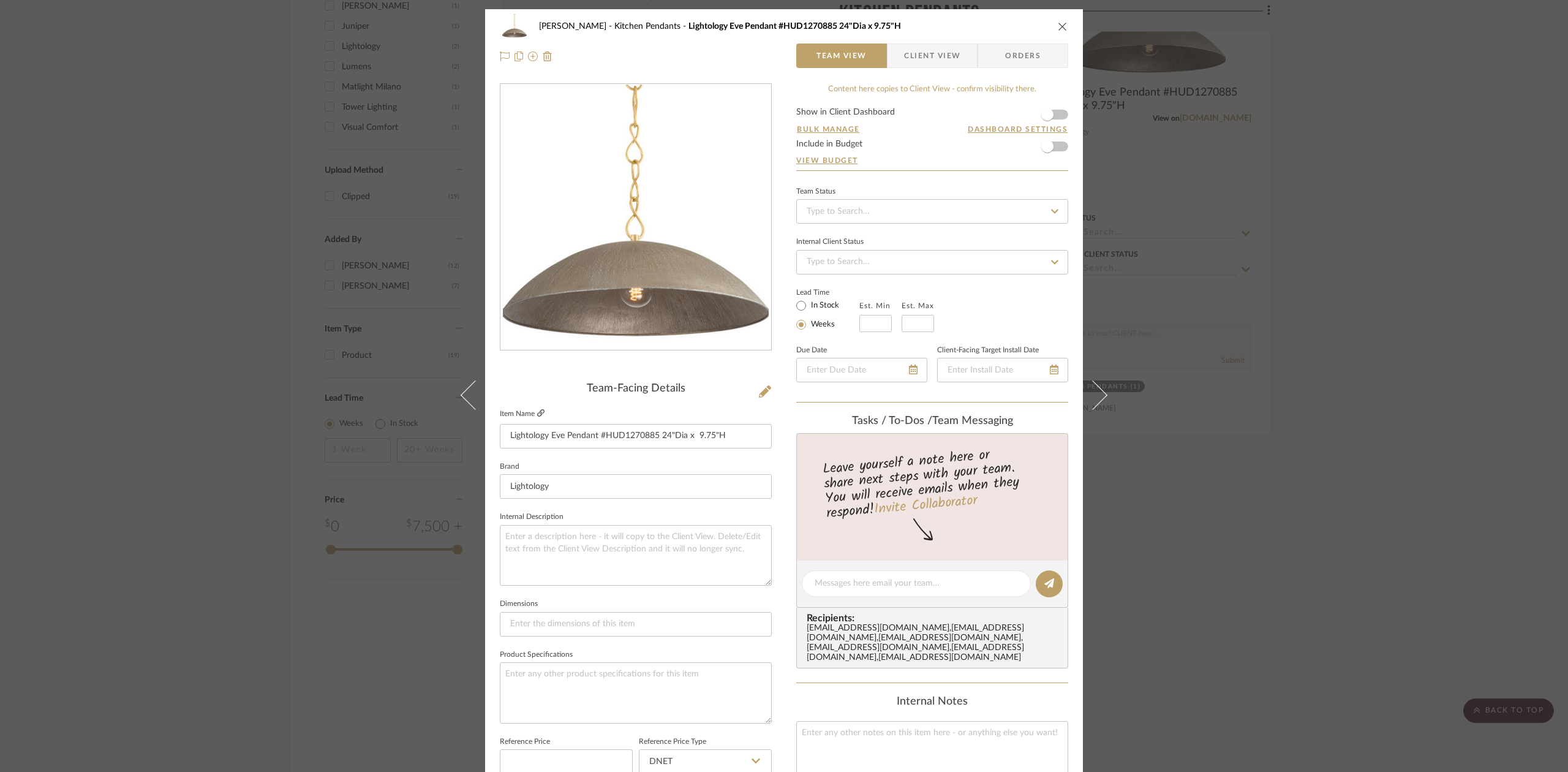
click at [538, 413] on icon at bounding box center [541, 413] width 8 height 8
click at [218, 474] on div "Lesnik Kitchen Pendants Lightology Eve Pendant #HUD1270885 24"Dia x 9.75"H Team…" at bounding box center [784, 386] width 1568 height 772
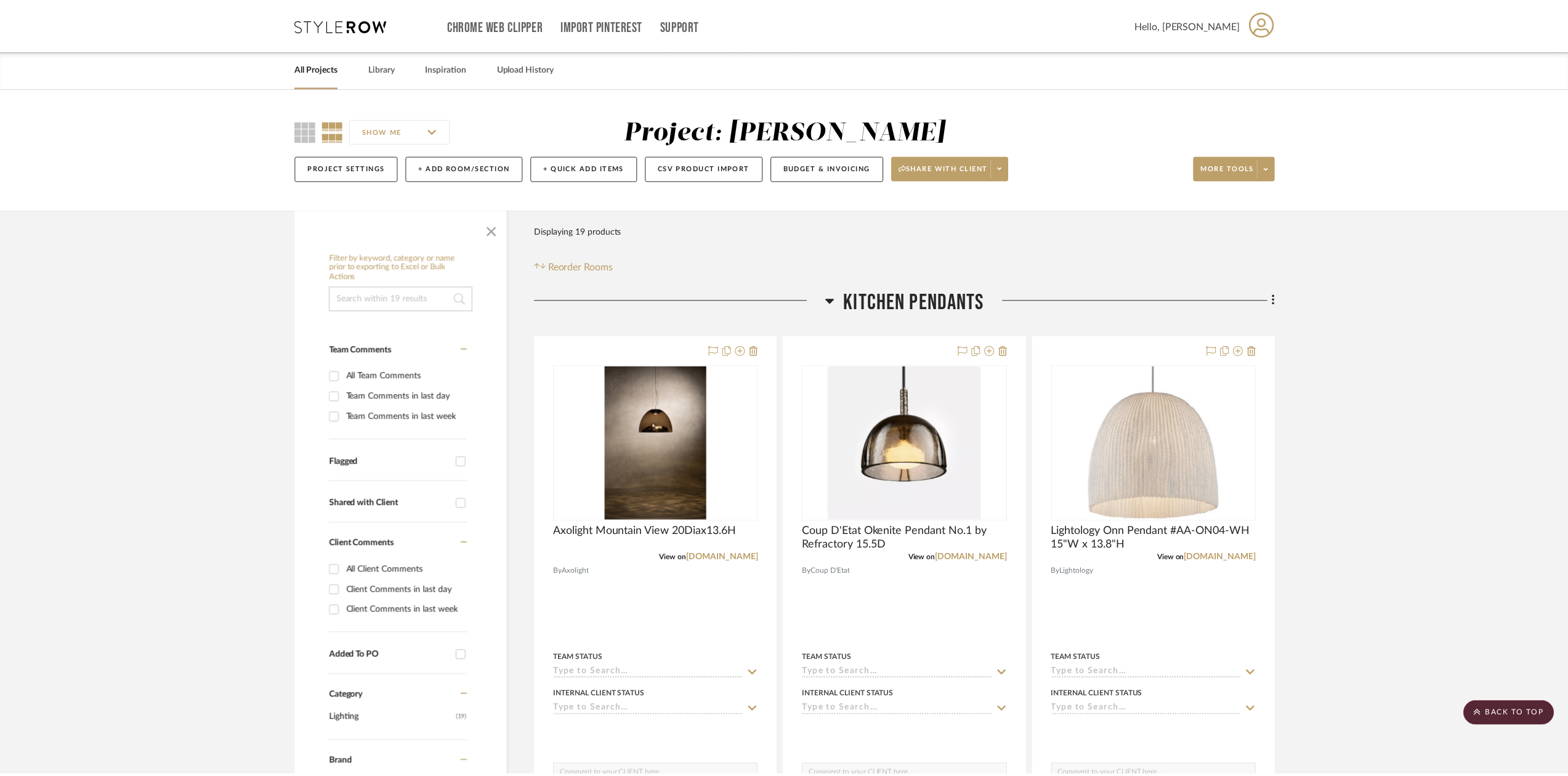
scroll to position [986, 0]
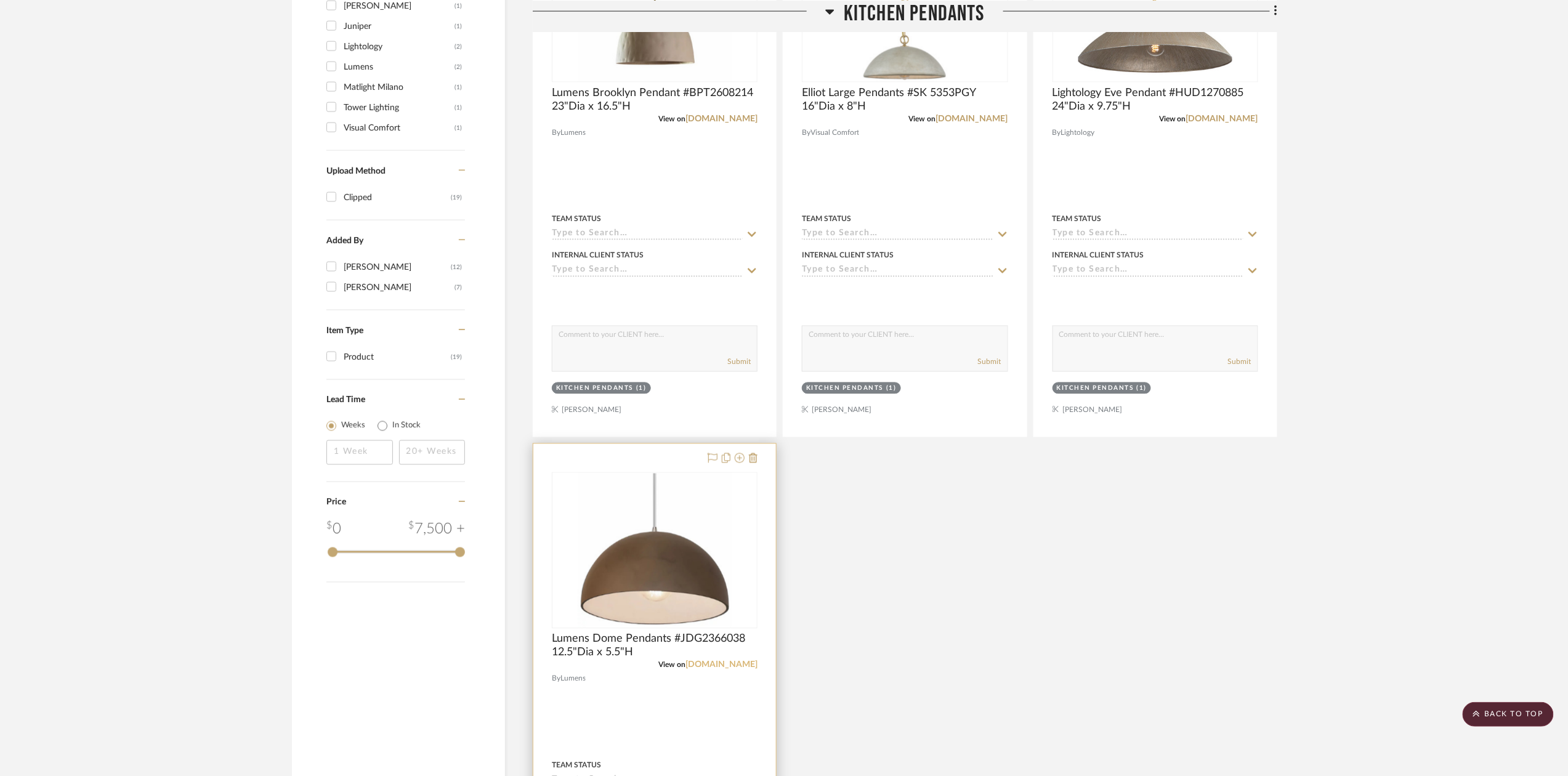
click at [732, 669] on link "lumens.com" at bounding box center [722, 665] width 72 height 8
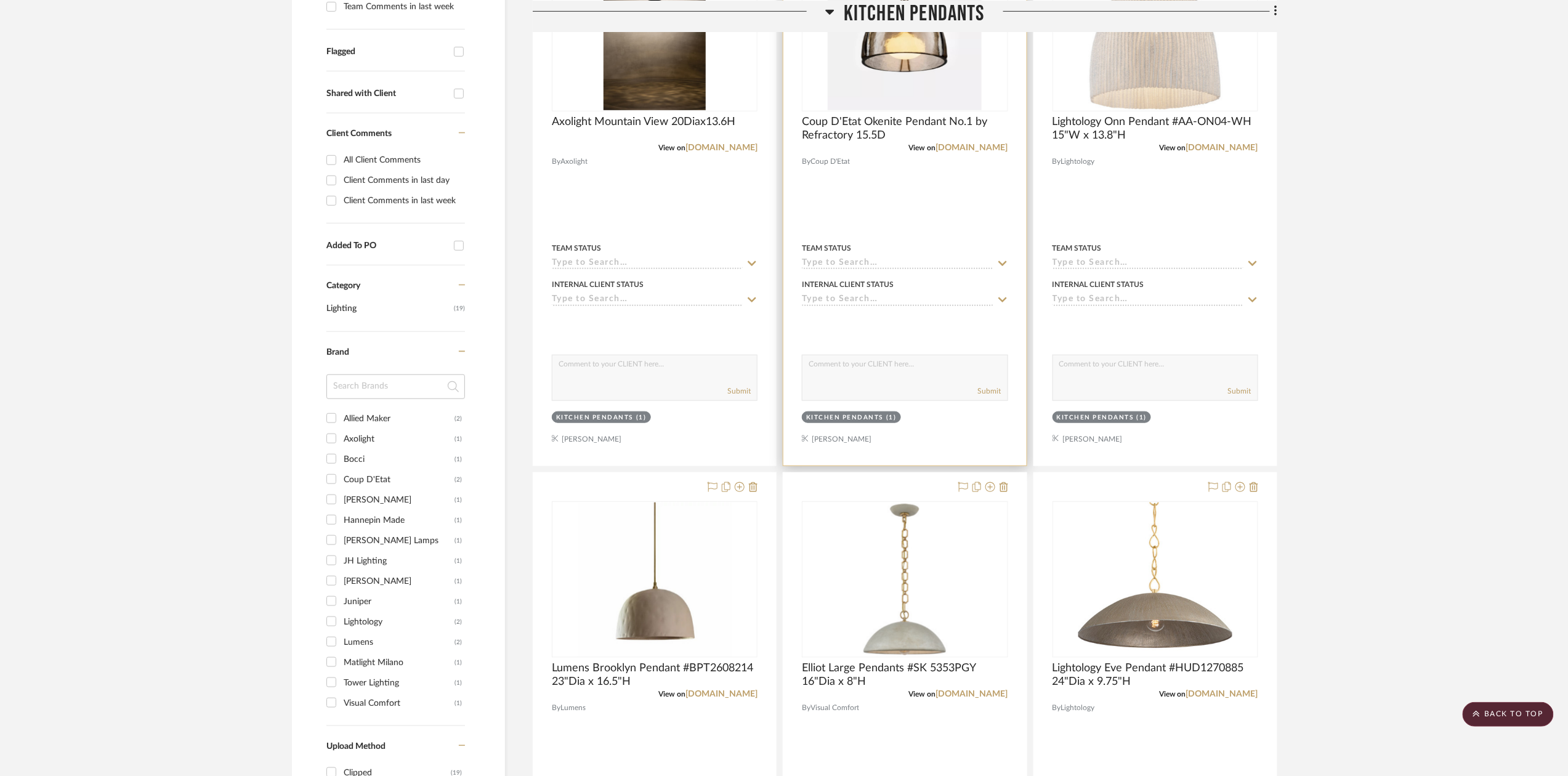
scroll to position [0, 0]
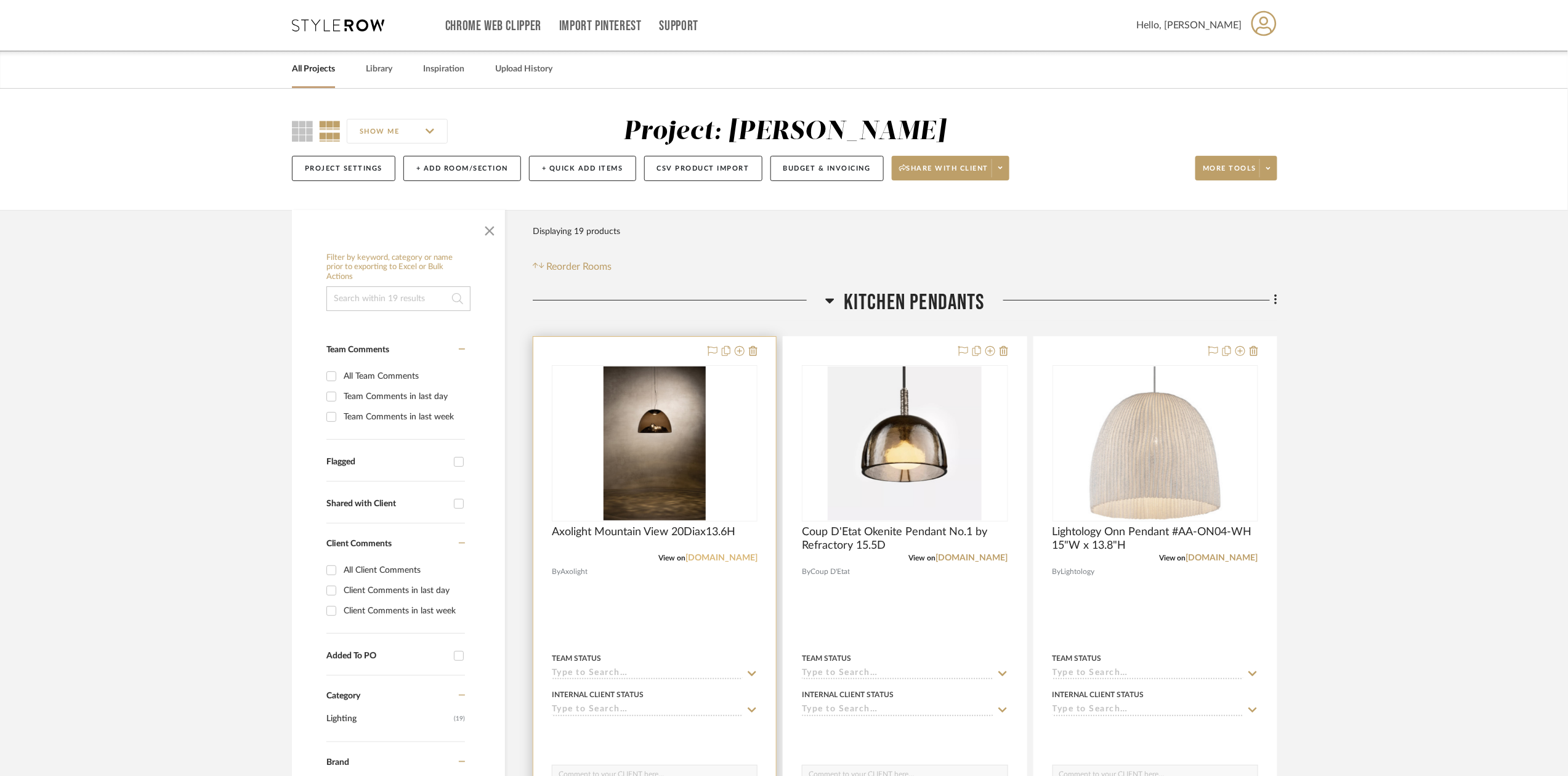
click at [740, 560] on link "axolight.it" at bounding box center [722, 558] width 72 height 8
click at [975, 560] on link "coupdetatsf.com" at bounding box center [972, 558] width 72 height 8
click at [1002, 518] on div "0" at bounding box center [904, 443] width 204 height 155
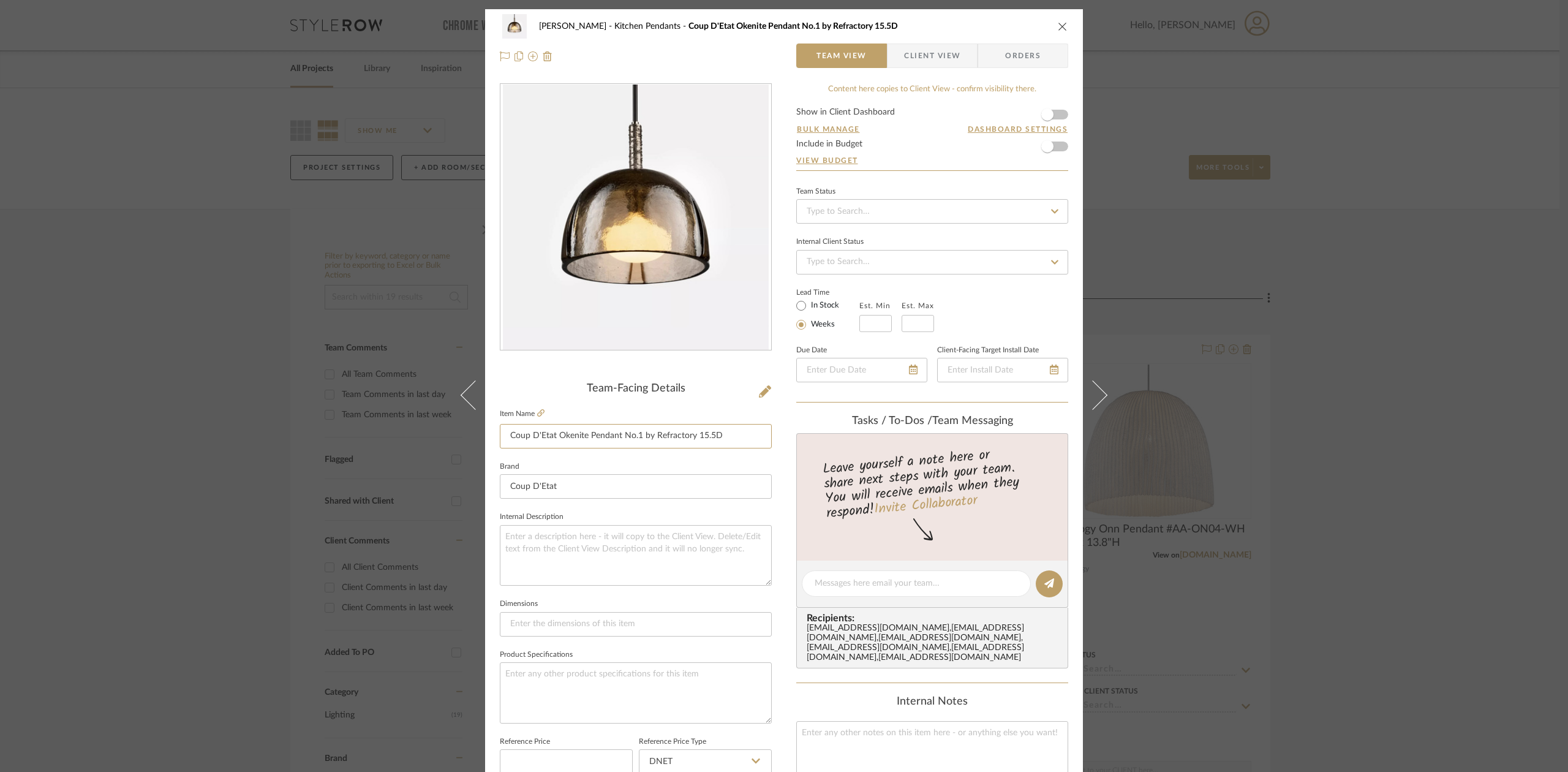
drag, startPoint x: 716, startPoint y: 436, endPoint x: 485, endPoint y: 428, distance: 231.1
click at [485, 428] on div "Lesnik Kitchen Pendants Coup D'Etat Okenite Pendant No.1 by Refractory 15.5D Te…" at bounding box center [784, 575] width 598 height 1132
drag, startPoint x: 170, startPoint y: 422, endPoint x: 221, endPoint y: 402, distance: 54.8
click at [172, 422] on div "Lesnik Kitchen Pendants Coup D'Etat Okenite Pendant No.1 by Refractory 15.5D Te…" at bounding box center [784, 386] width 1568 height 772
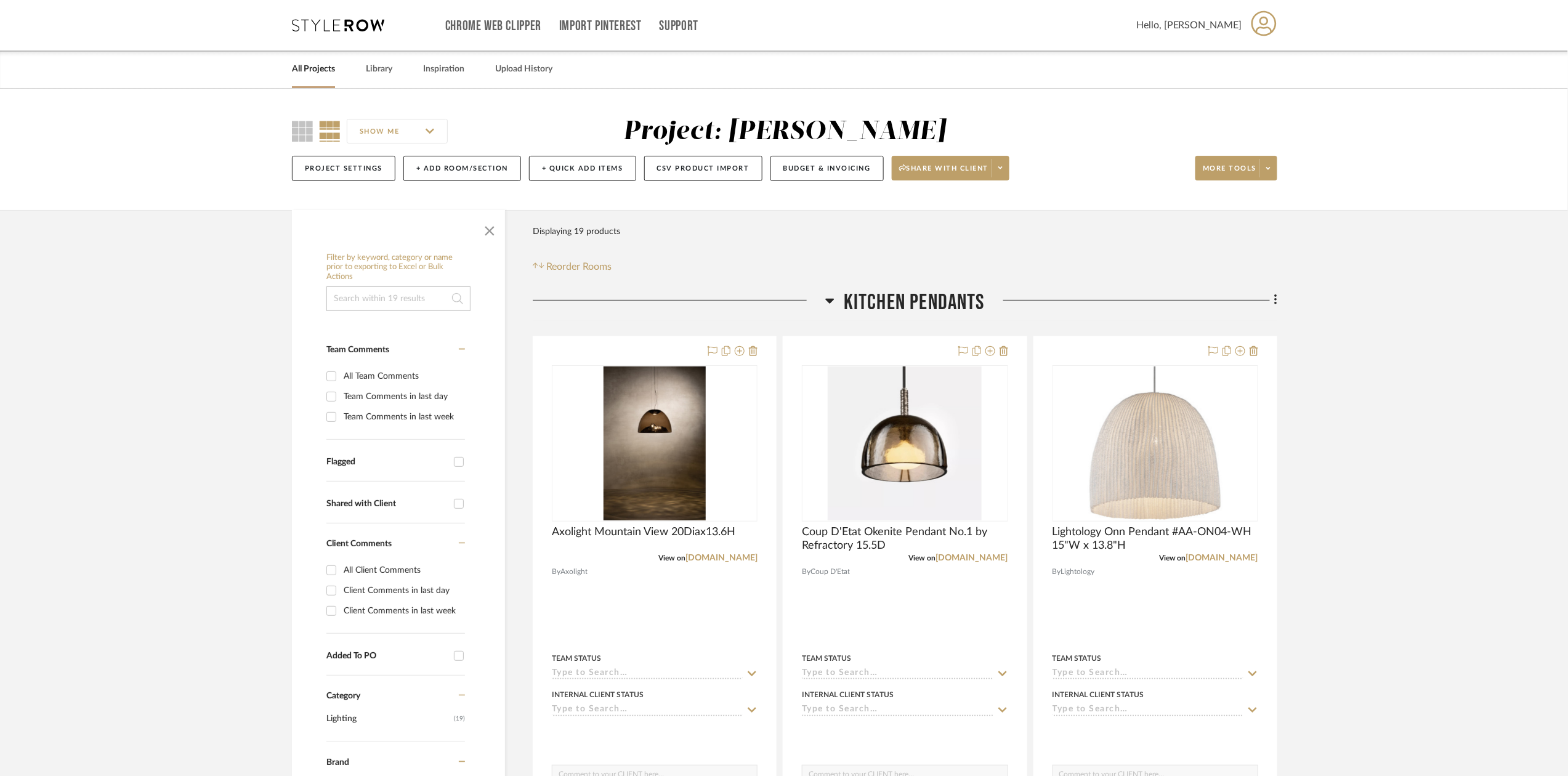
click at [929, 294] on span "Kitchen Pendants" at bounding box center [914, 303] width 141 height 26
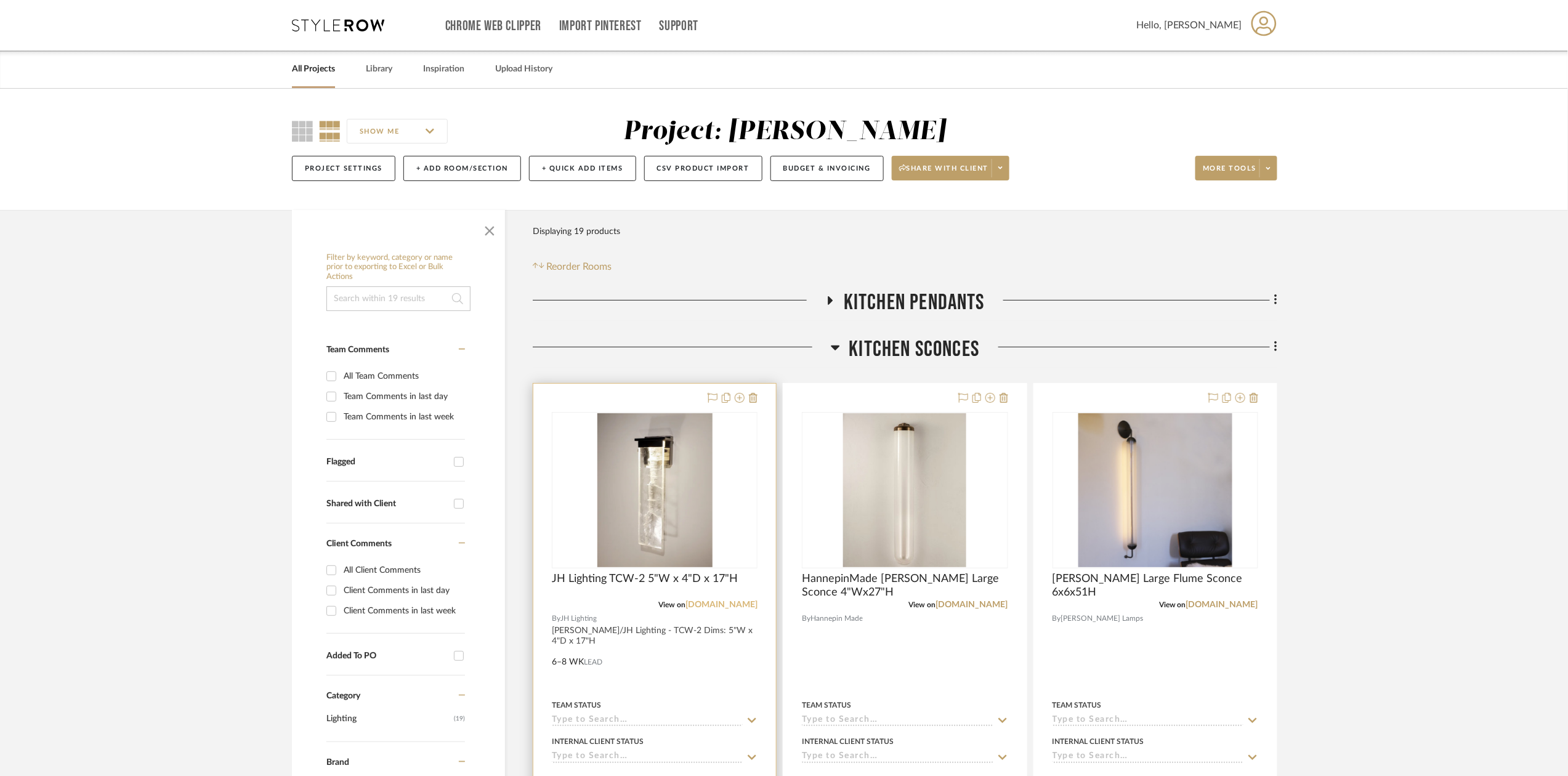
click at [713, 603] on link "jhlightingstore.com" at bounding box center [722, 604] width 72 height 8
click at [979, 603] on link "hennepinmade.com" at bounding box center [972, 604] width 72 height 8
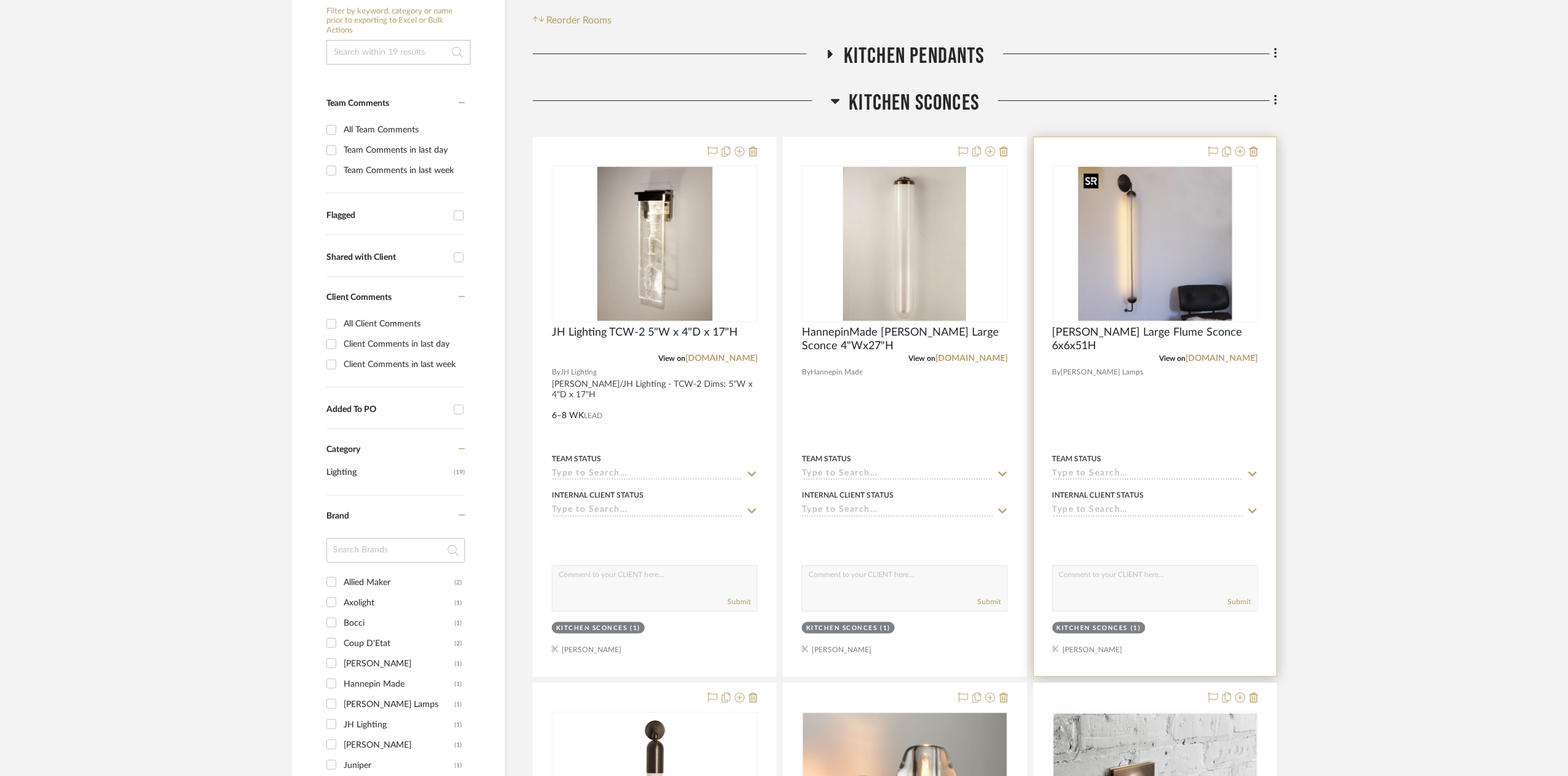
scroll to position [328, 0]
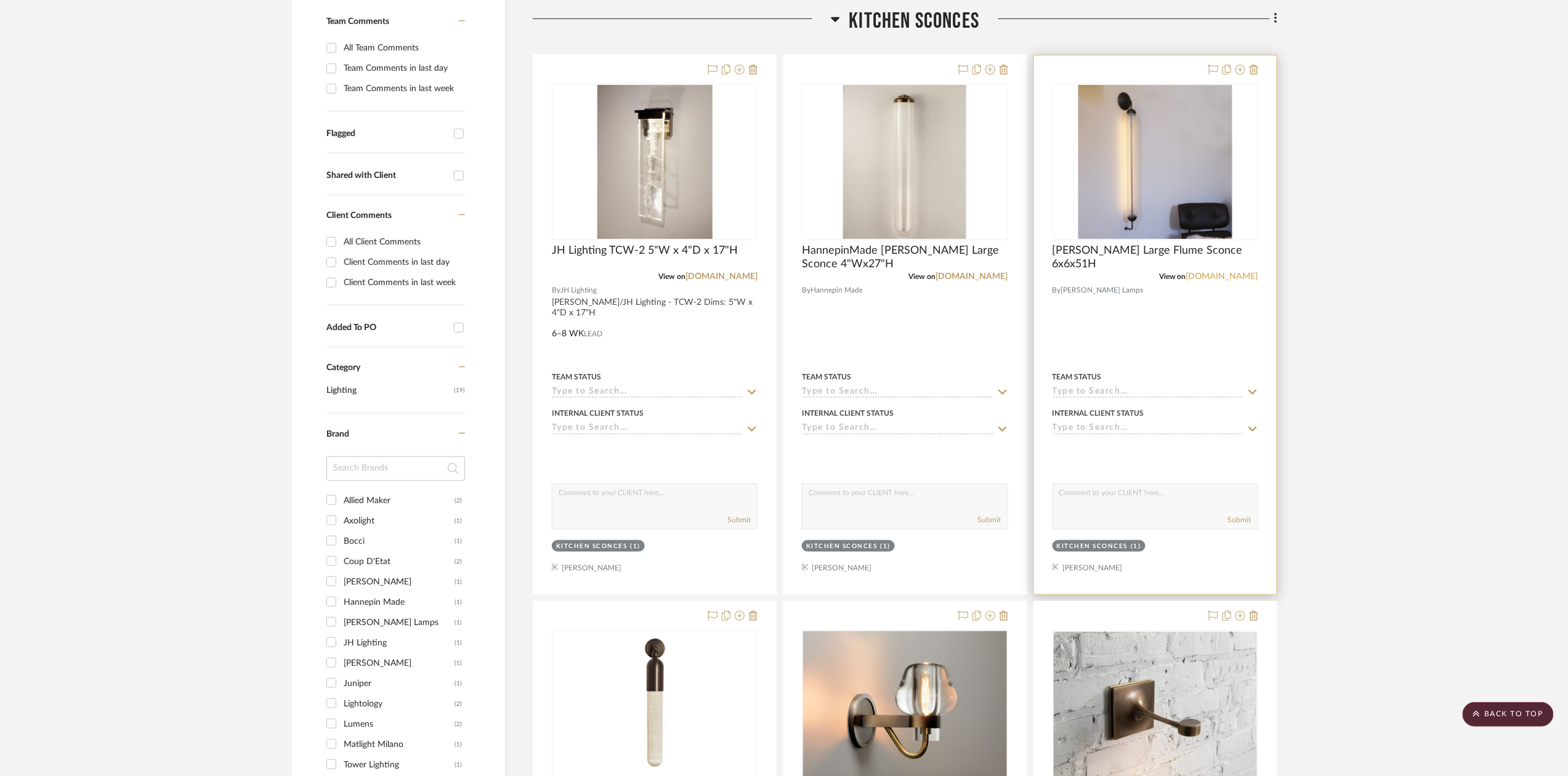
click at [1239, 274] on link "hilliardlamps.com" at bounding box center [1222, 276] width 72 height 8
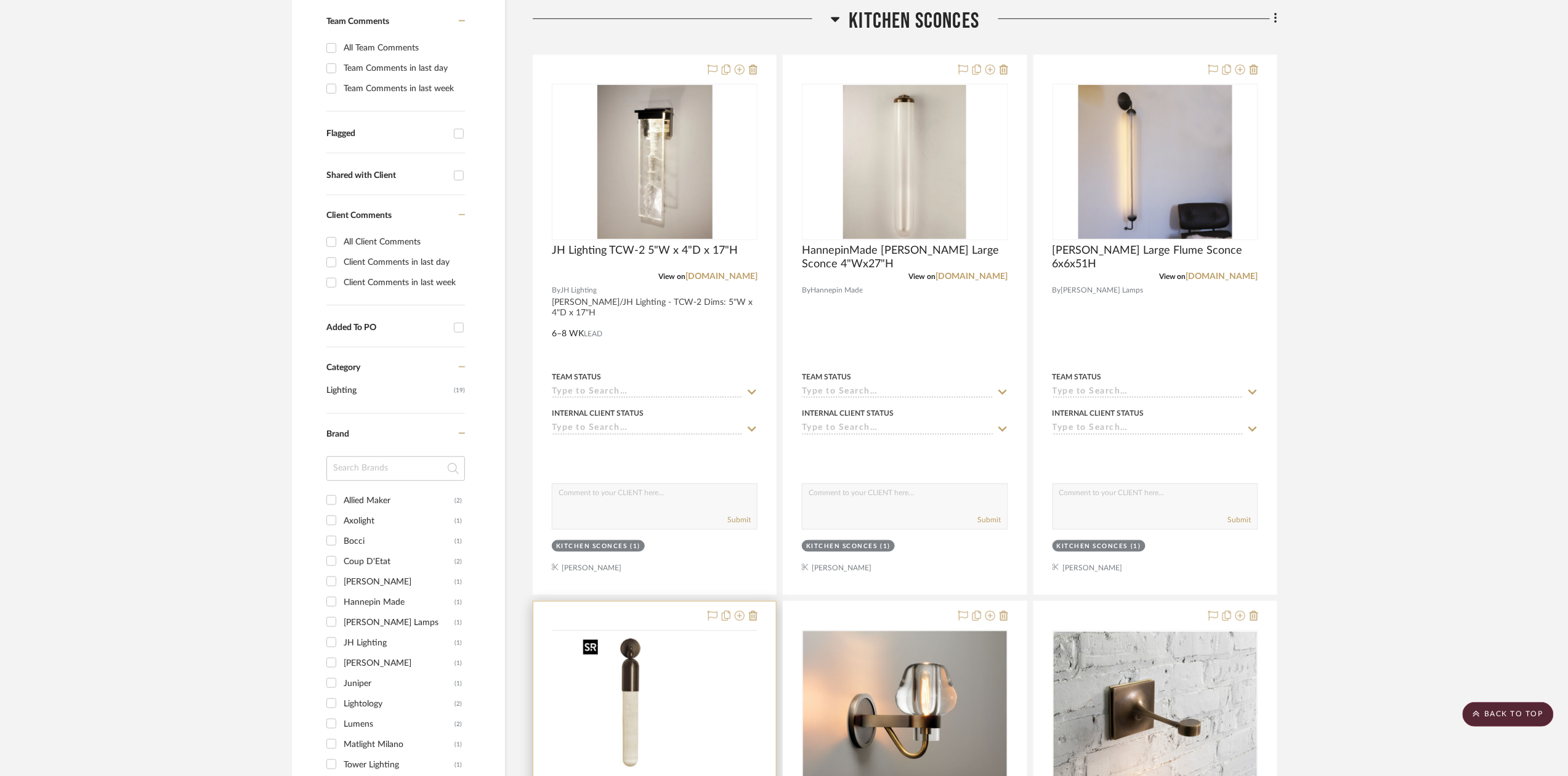
scroll to position [575, 0]
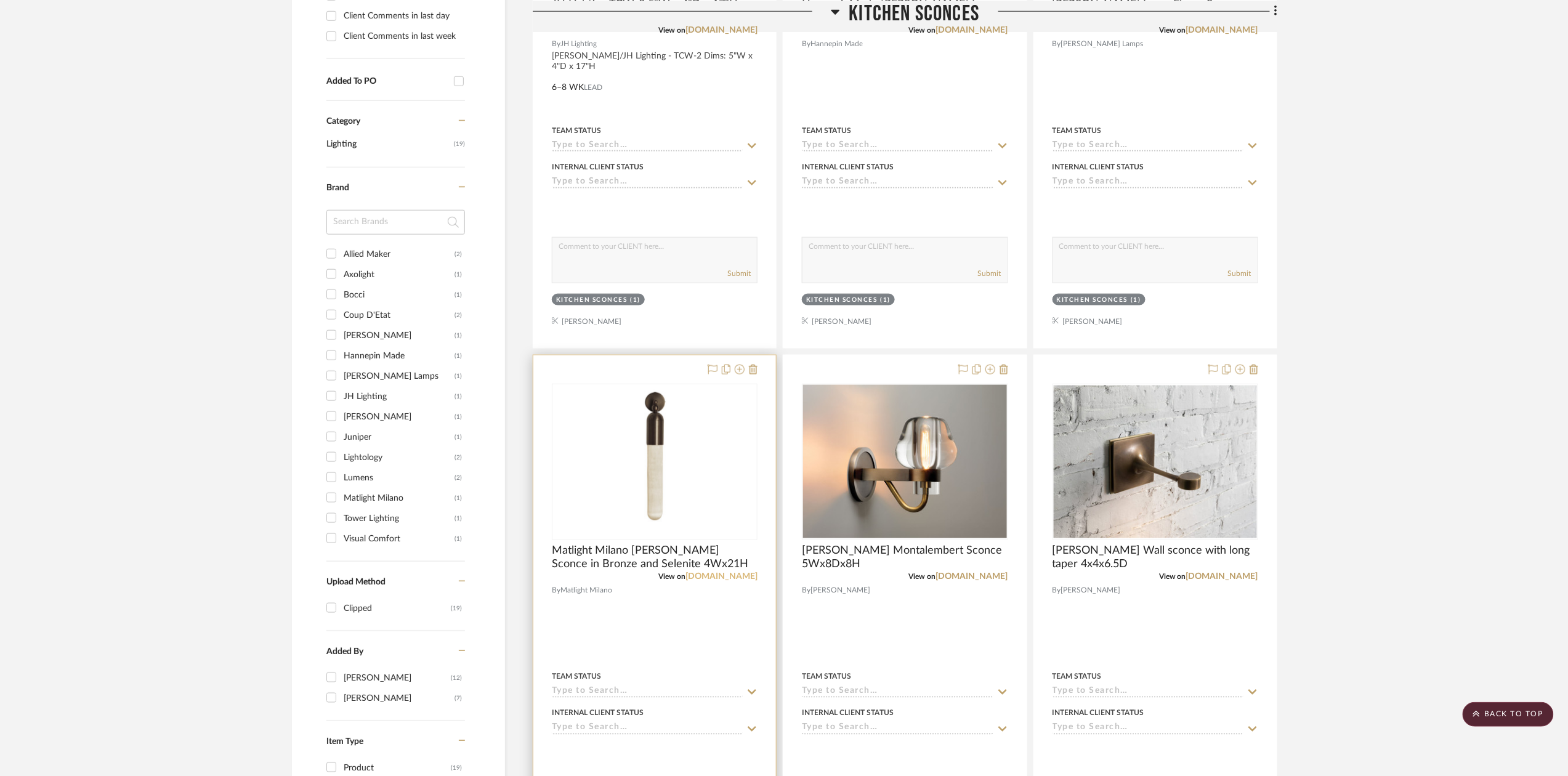
click at [726, 577] on link "matlight-milano.com" at bounding box center [722, 576] width 72 height 8
click at [978, 579] on link "jonathanbrowninginc.com" at bounding box center [972, 576] width 72 height 8
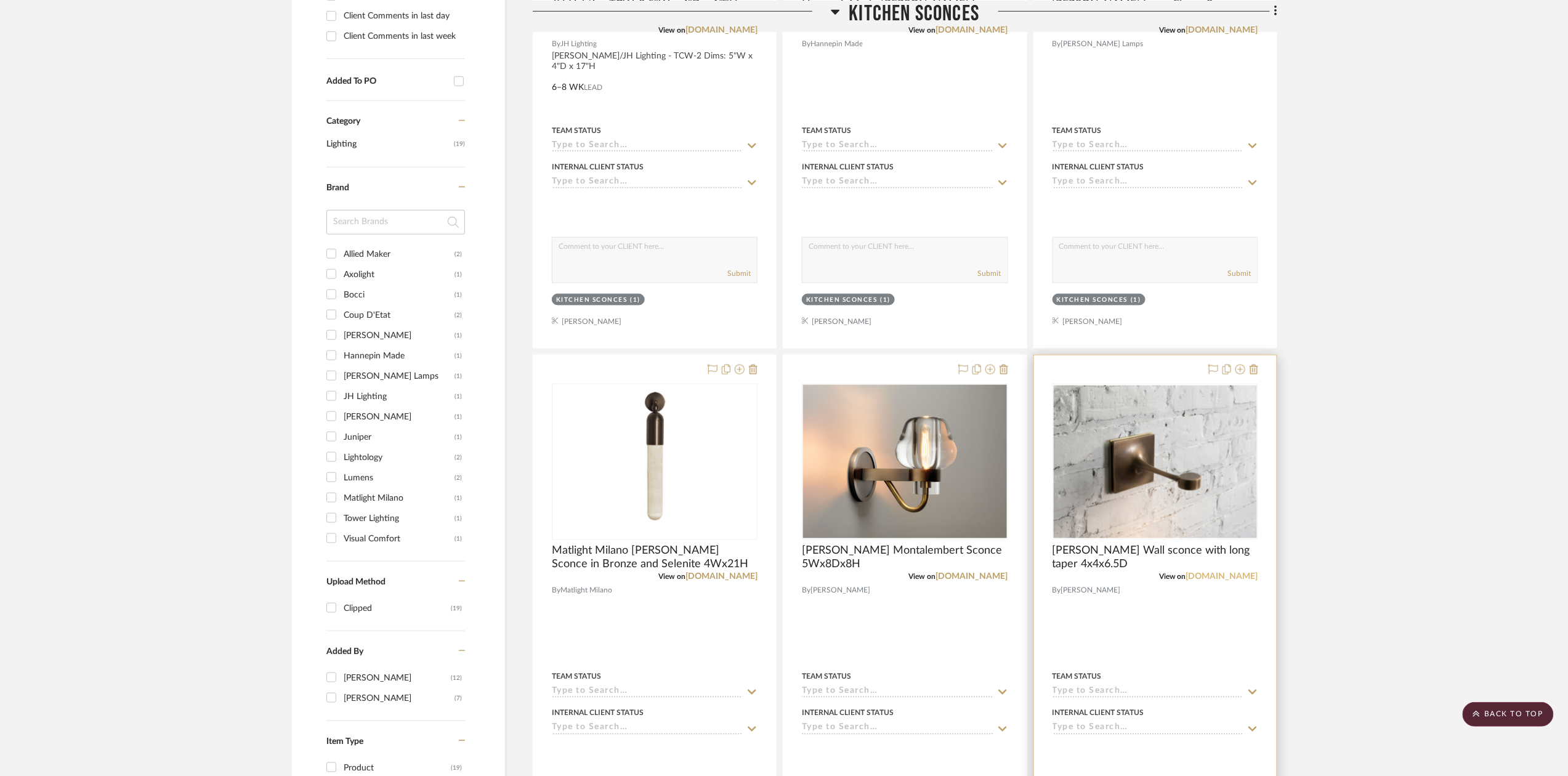
click at [1241, 580] on link "gentnerdesign.com" at bounding box center [1222, 576] width 72 height 8
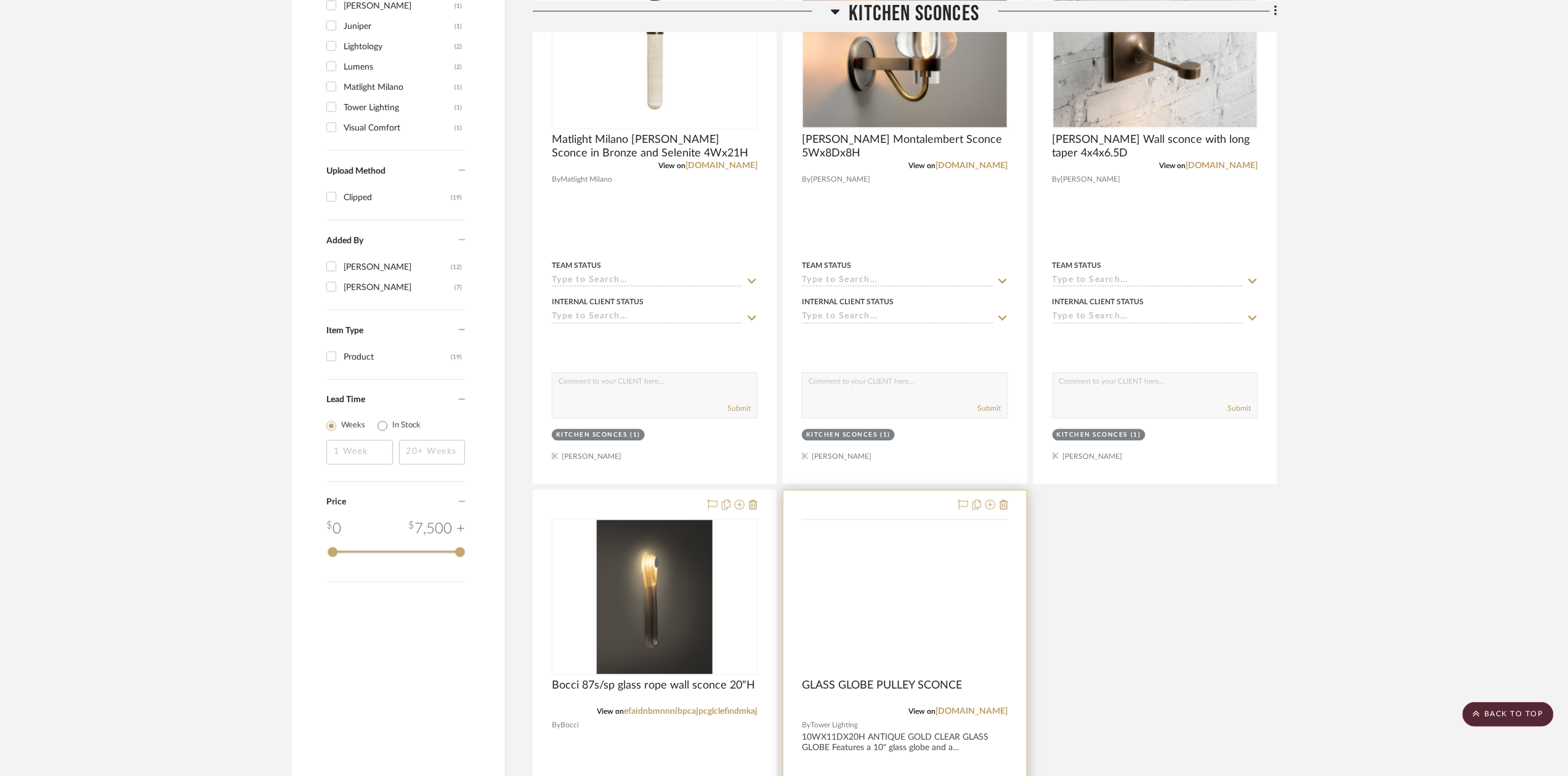
scroll to position [1067, 0]
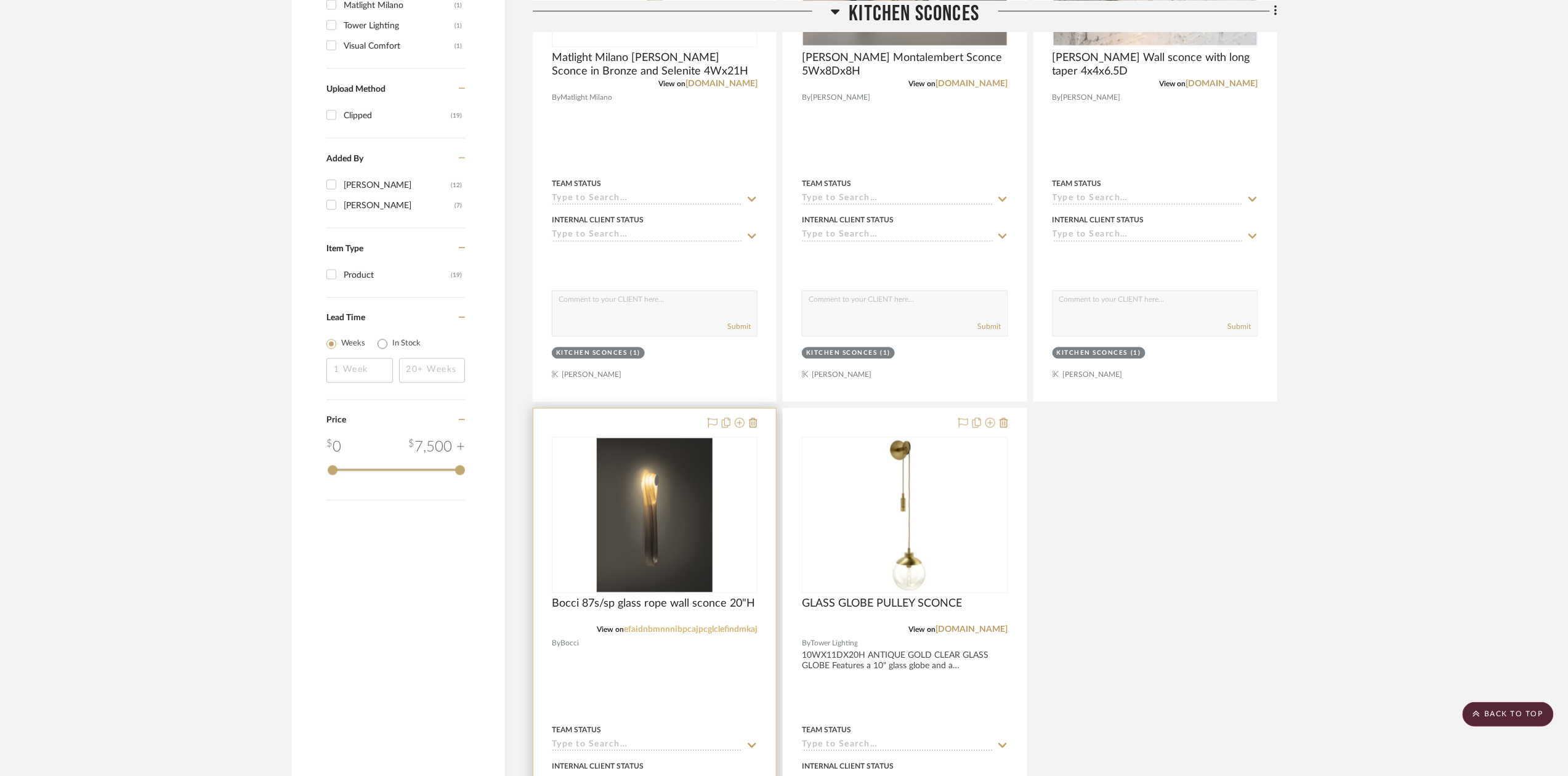
click at [724, 634] on link "efaidnbmnnnibpcajpcglclefindmkaj" at bounding box center [690, 630] width 133 height 8
click at [591, 606] on span "Bocci 87s/sp glass rope wall sconce 20"H" at bounding box center [653, 604] width 203 height 14
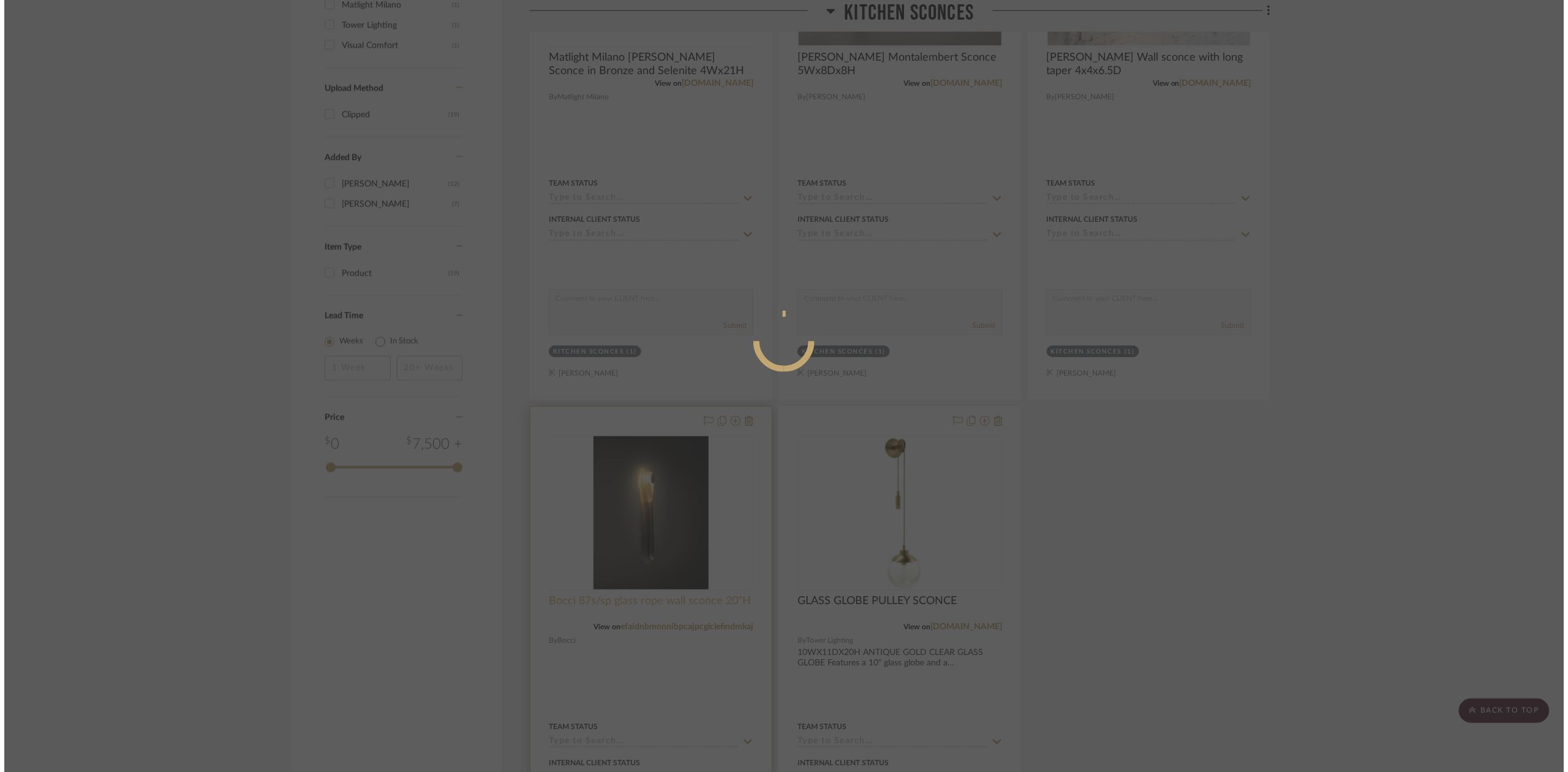
scroll to position [0, 0]
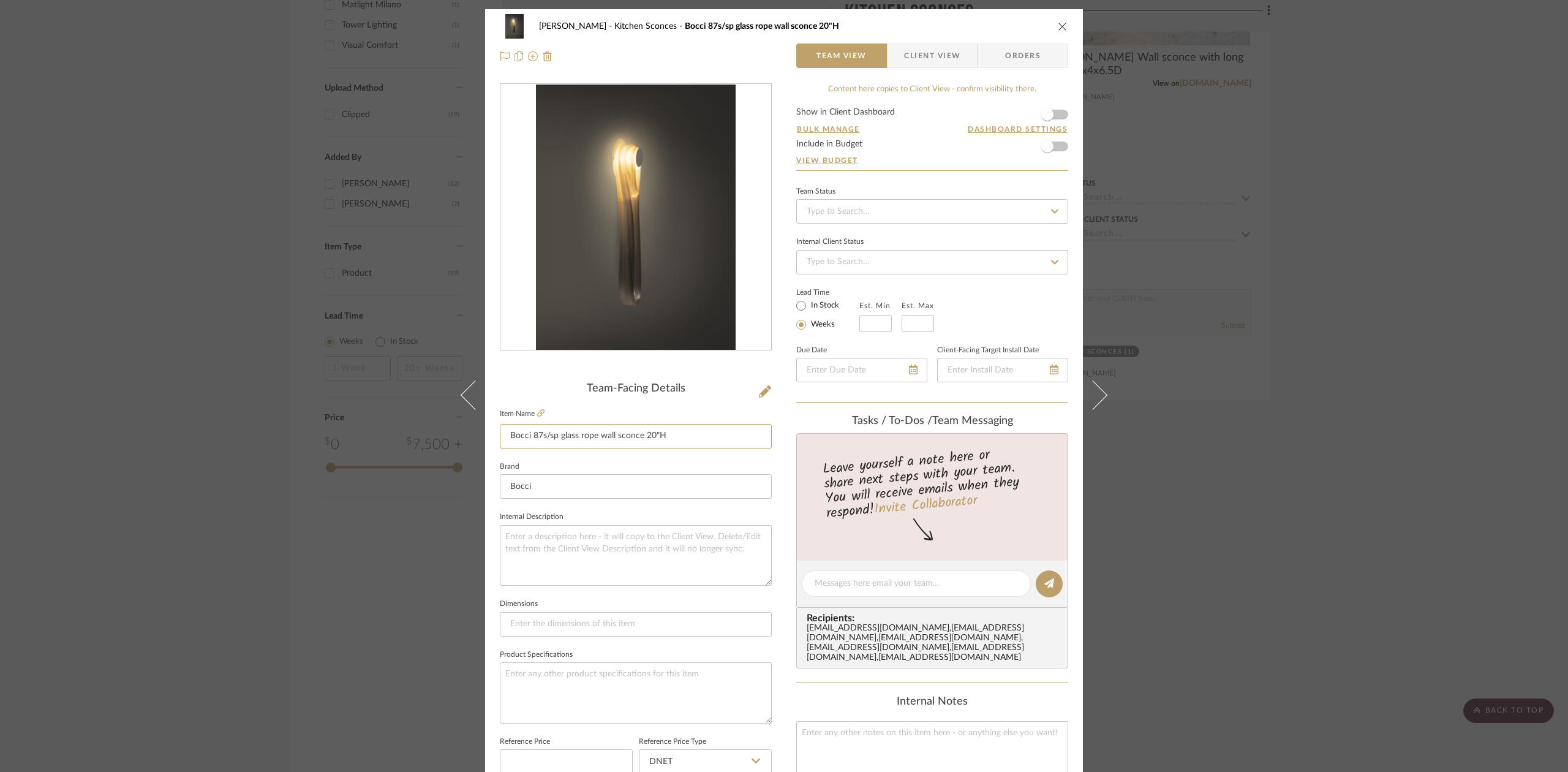
drag, startPoint x: 508, startPoint y: 438, endPoint x: 834, endPoint y: 444, distance: 326.1
click at [834, 444] on div "Lesnik Kitchen Sconces Bocci 87s/sp glass rope wall sconce 20"H Team View Clien…" at bounding box center [784, 575] width 598 height 1132
click at [307, 560] on div "Lesnik Kitchen Sconces Bocci 87s/sp glass rope wall sconce 20"H Team View Clien…" at bounding box center [784, 386] width 1568 height 772
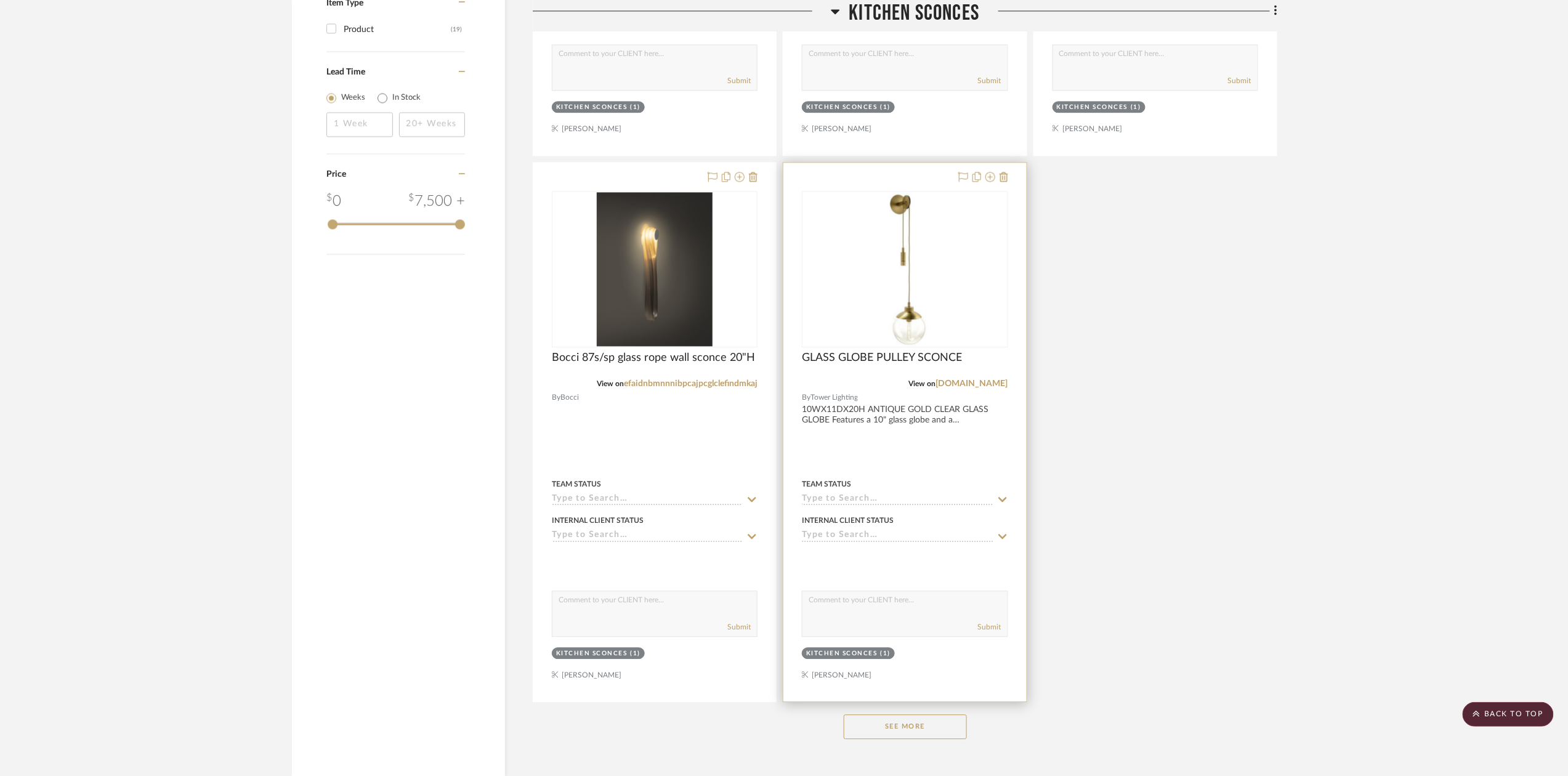
scroll to position [1376, 0]
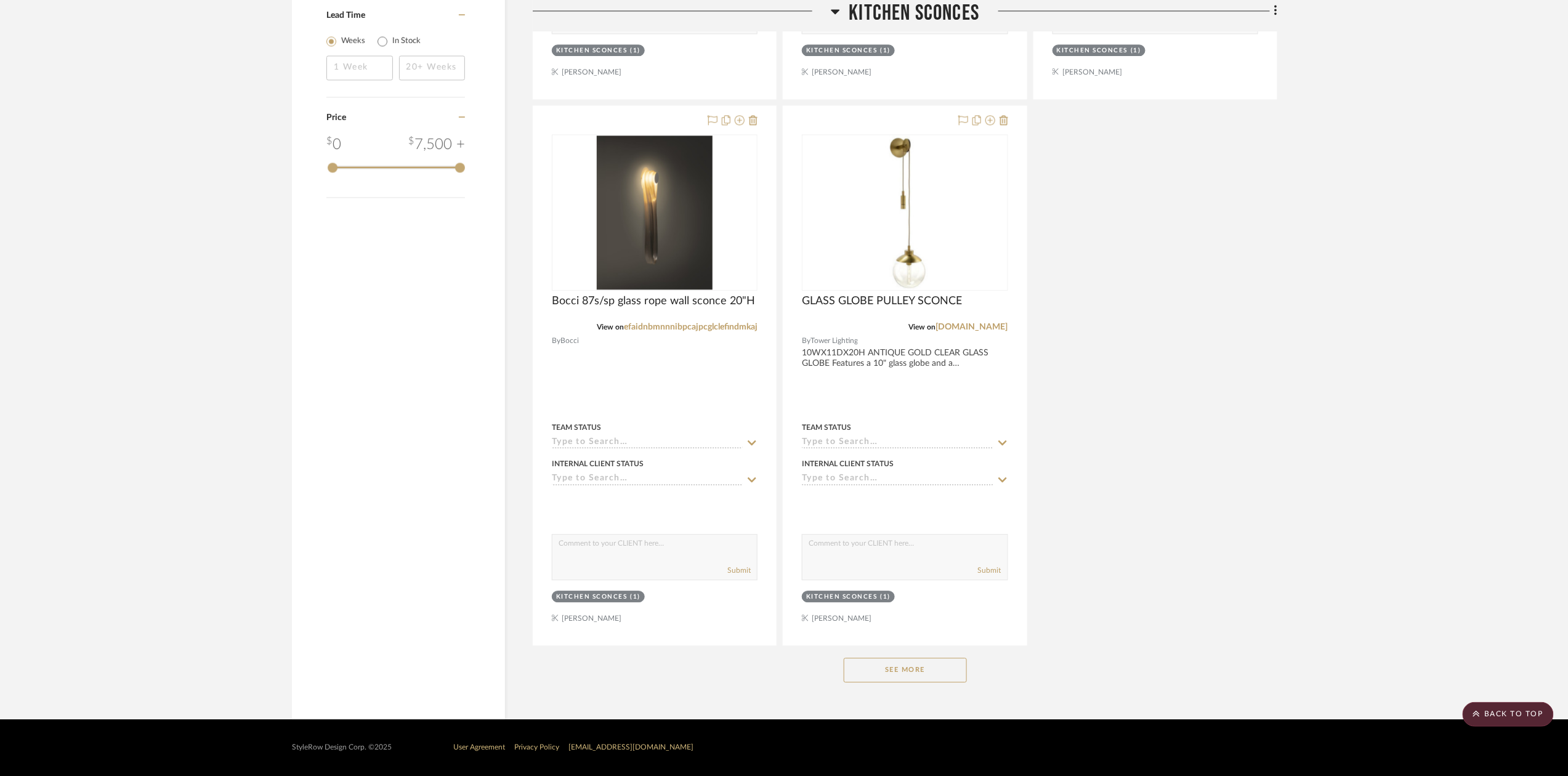
click at [922, 675] on button "See More" at bounding box center [905, 670] width 123 height 25
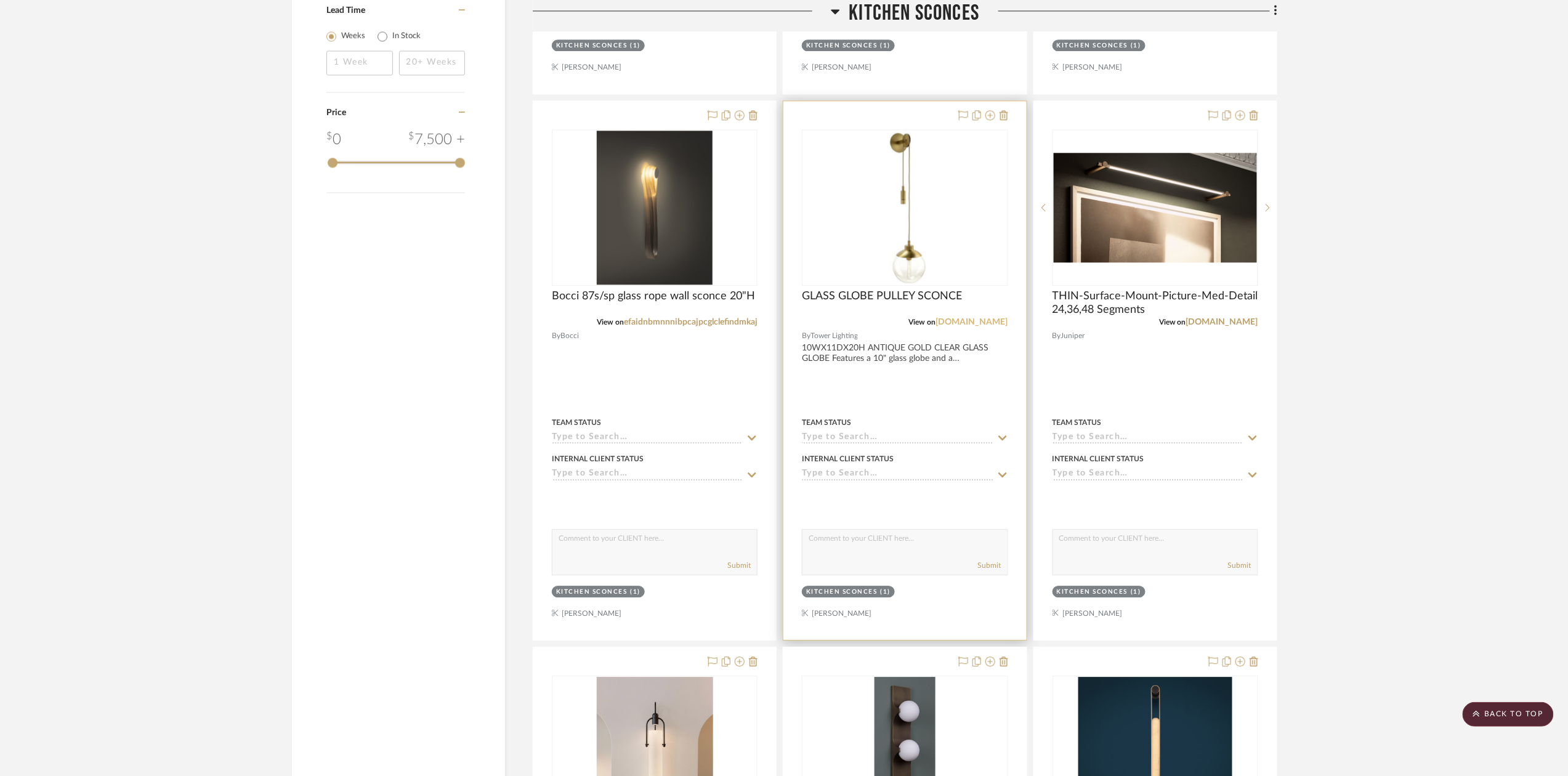
click at [963, 321] on link "towerlighting.com" at bounding box center [972, 321] width 72 height 8
click at [979, 293] on div "GLASS GLOBE PULLEY SCONCE" at bounding box center [905, 303] width 206 height 27
click at [979, 291] on div at bounding box center [905, 370] width 243 height 539
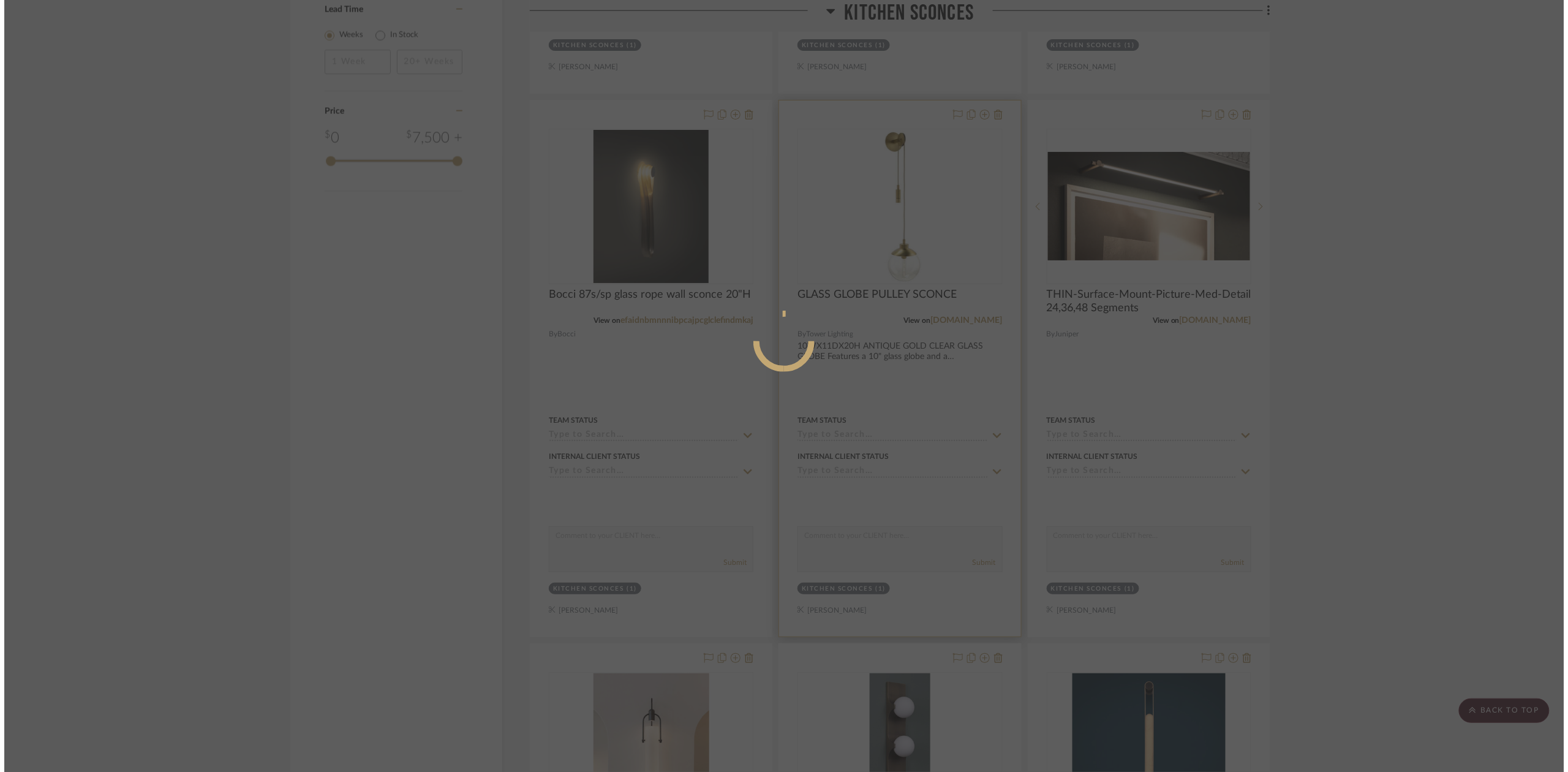
scroll to position [0, 0]
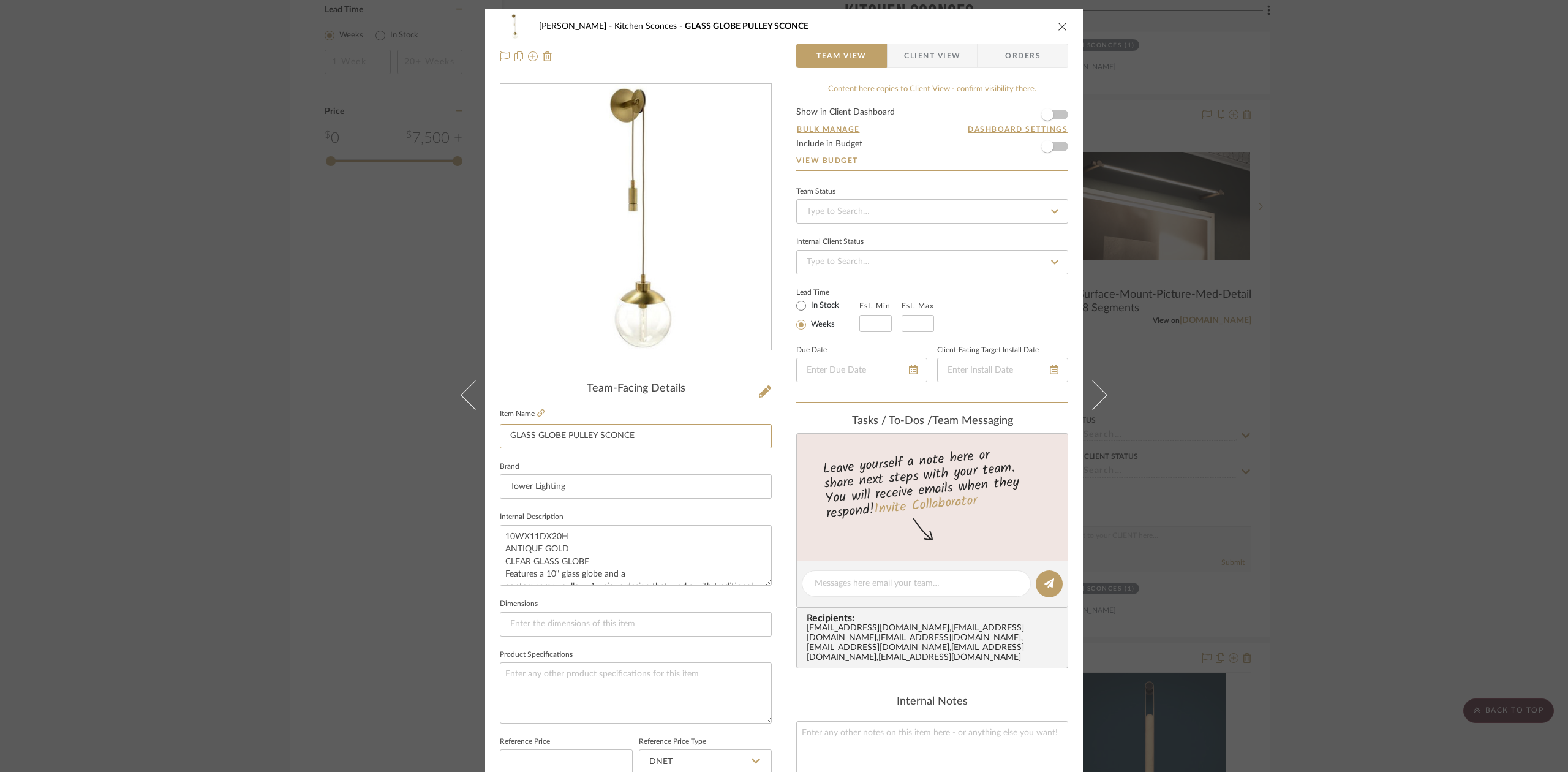
drag, startPoint x: 610, startPoint y: 434, endPoint x: 429, endPoint y: 426, distance: 181.2
click at [429, 435] on div "Lesnik Kitchen Sconces GLASS GLOBE PULLEY SCONCE Team View Client View Orders T…" at bounding box center [784, 386] width 1568 height 772
click at [202, 488] on div "Lesnik Kitchen Sconces GLASS GLOBE PULLEY SCONCE Team View Client View Orders T…" at bounding box center [784, 386] width 1568 height 772
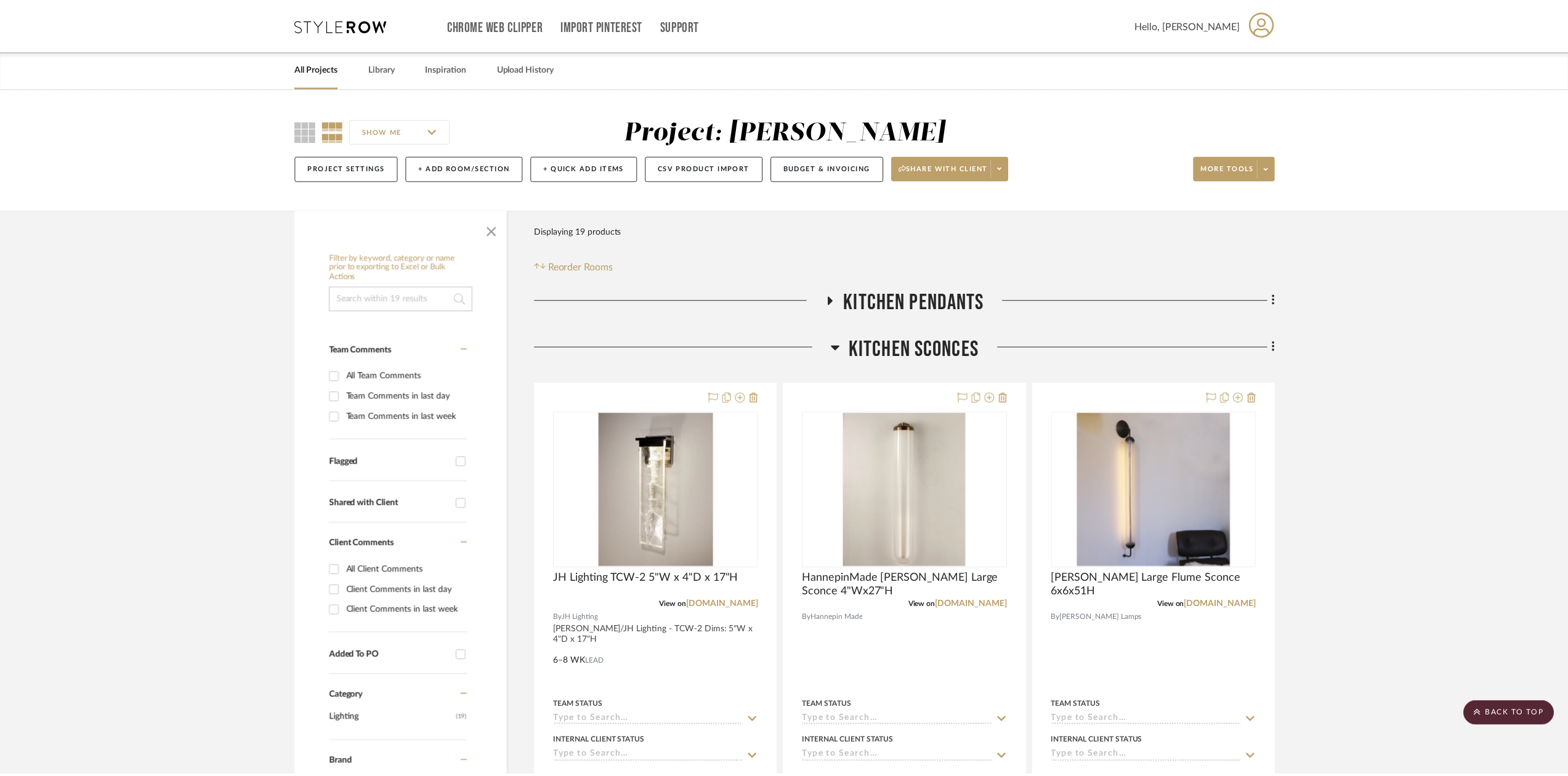
scroll to position [1376, 0]
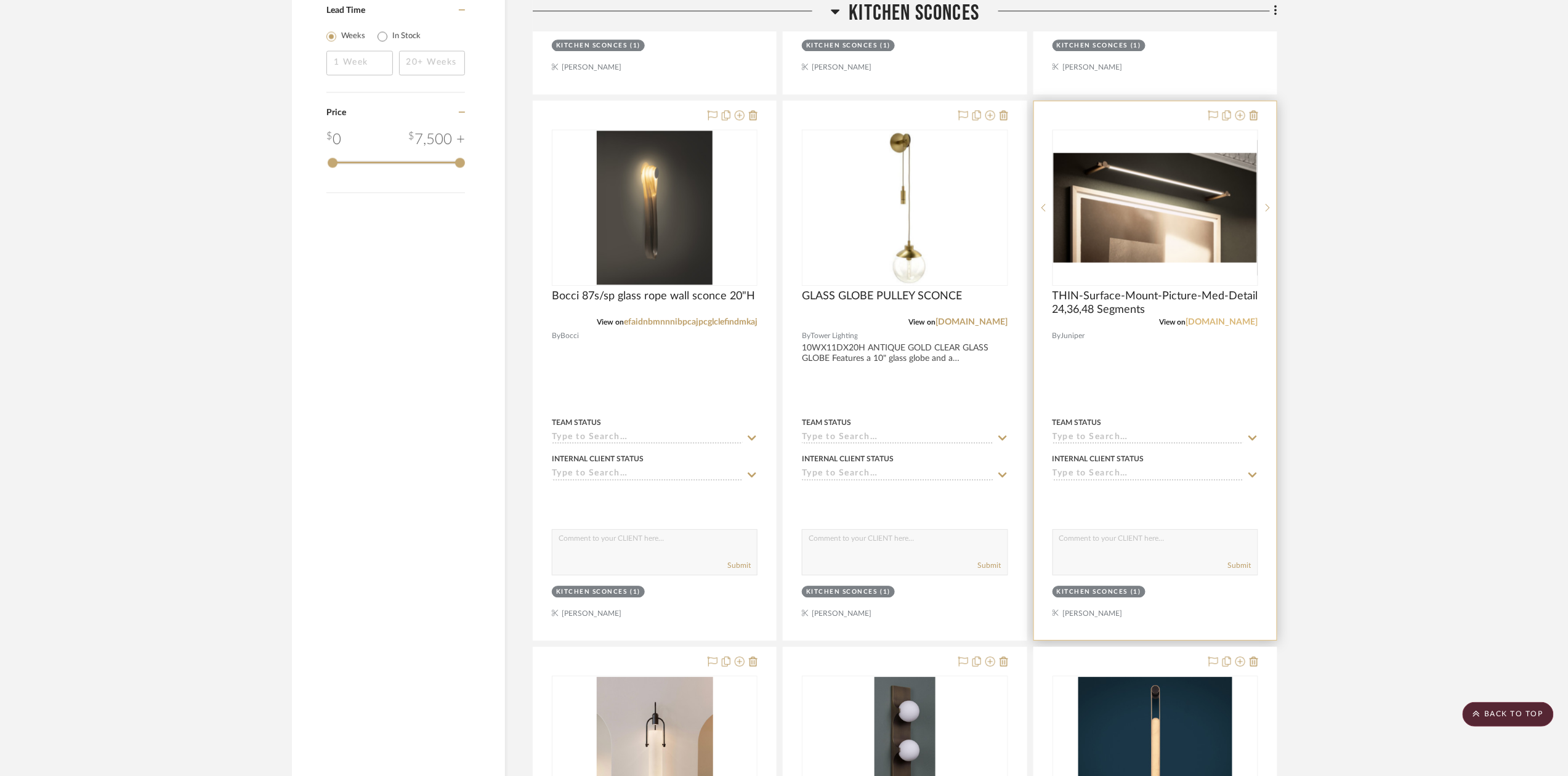
click at [1239, 324] on link "app.stylerow.com" at bounding box center [1222, 321] width 72 height 8
click at [1168, 292] on div at bounding box center [1155, 370] width 243 height 539
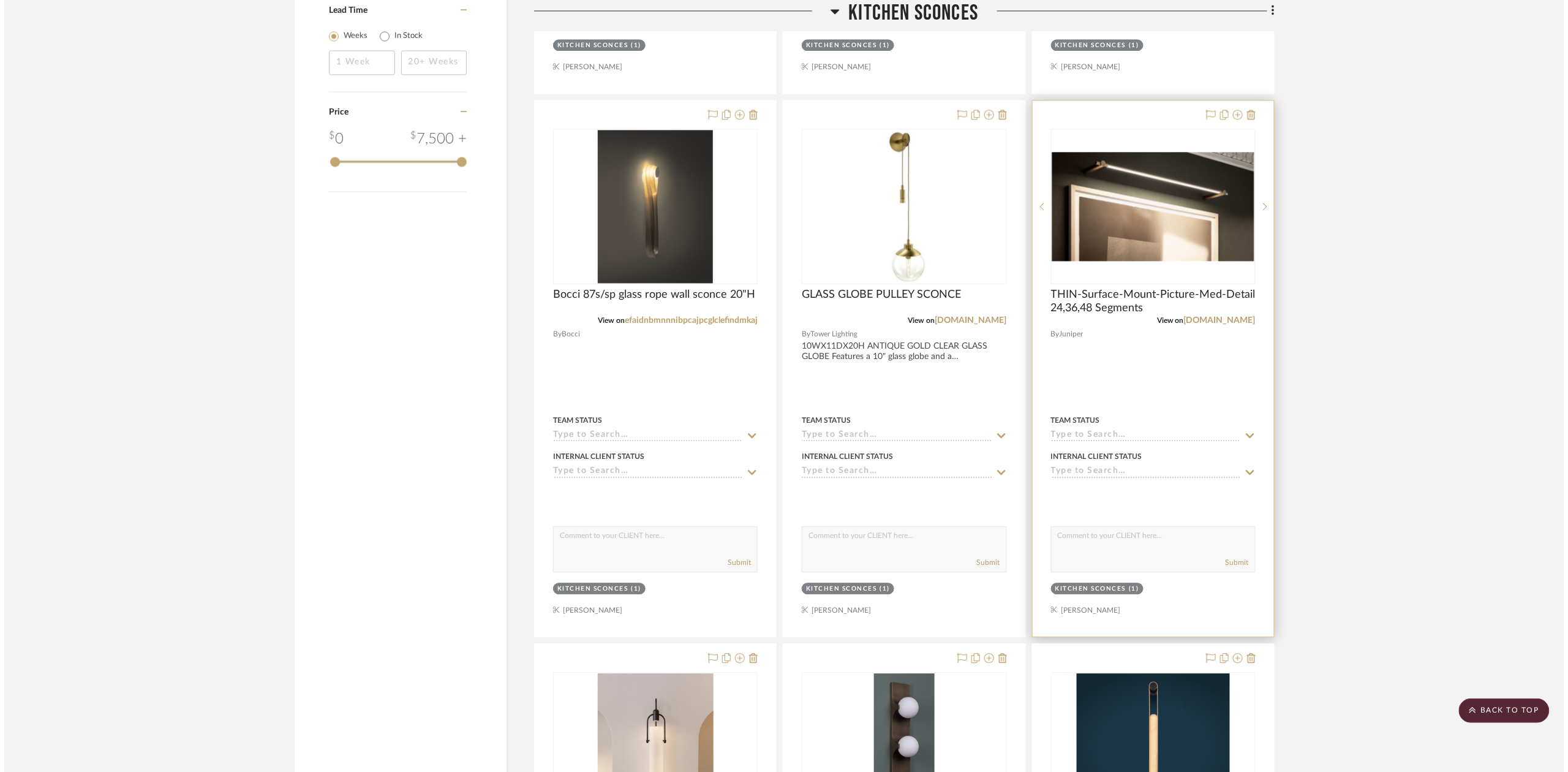
scroll to position [0, 0]
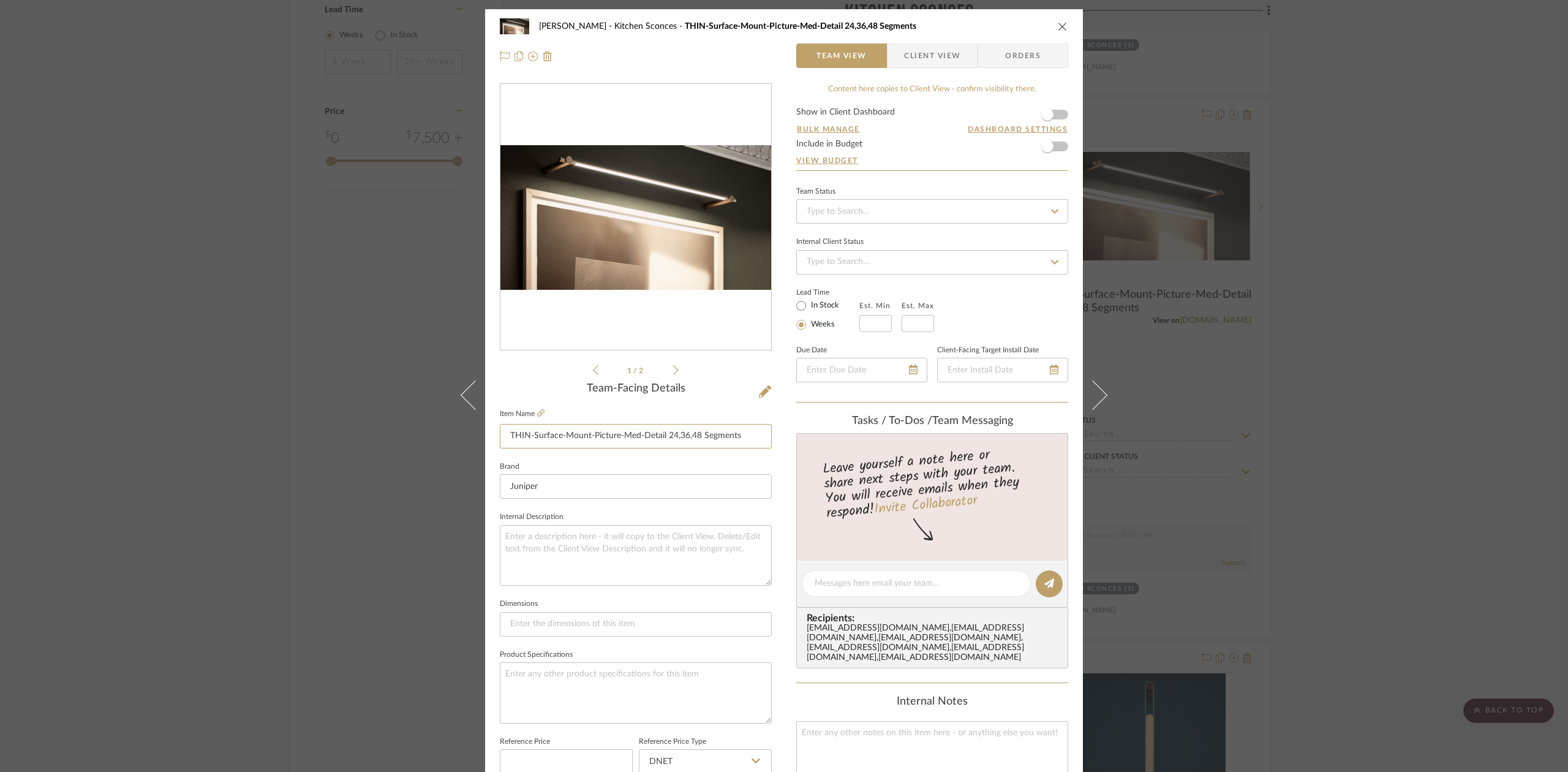
drag, startPoint x: 557, startPoint y: 440, endPoint x: 485, endPoint y: 432, distance: 72.4
click at [485, 432] on div "Lesnik Kitchen Sconces THIN-Surface-Mount-Picture-Med-Detail 24,36,48 Segments …" at bounding box center [784, 575] width 598 height 1132
click at [1338, 400] on div "Lesnik Kitchen Sconces THIN-Surface-Mount-Picture-Med-Detail 24,36,48 Segments …" at bounding box center [784, 386] width 1568 height 772
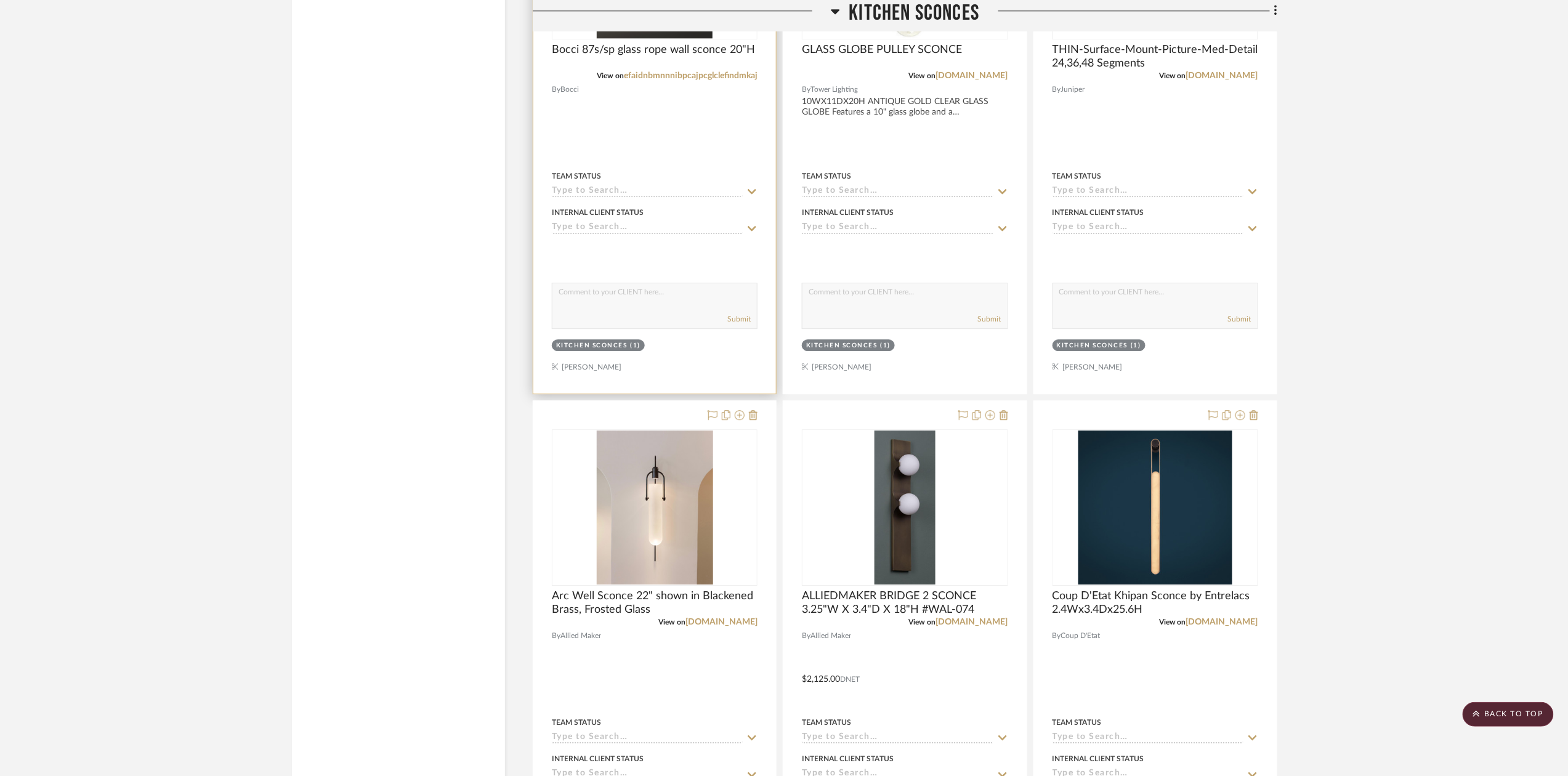
scroll to position [1704, 0]
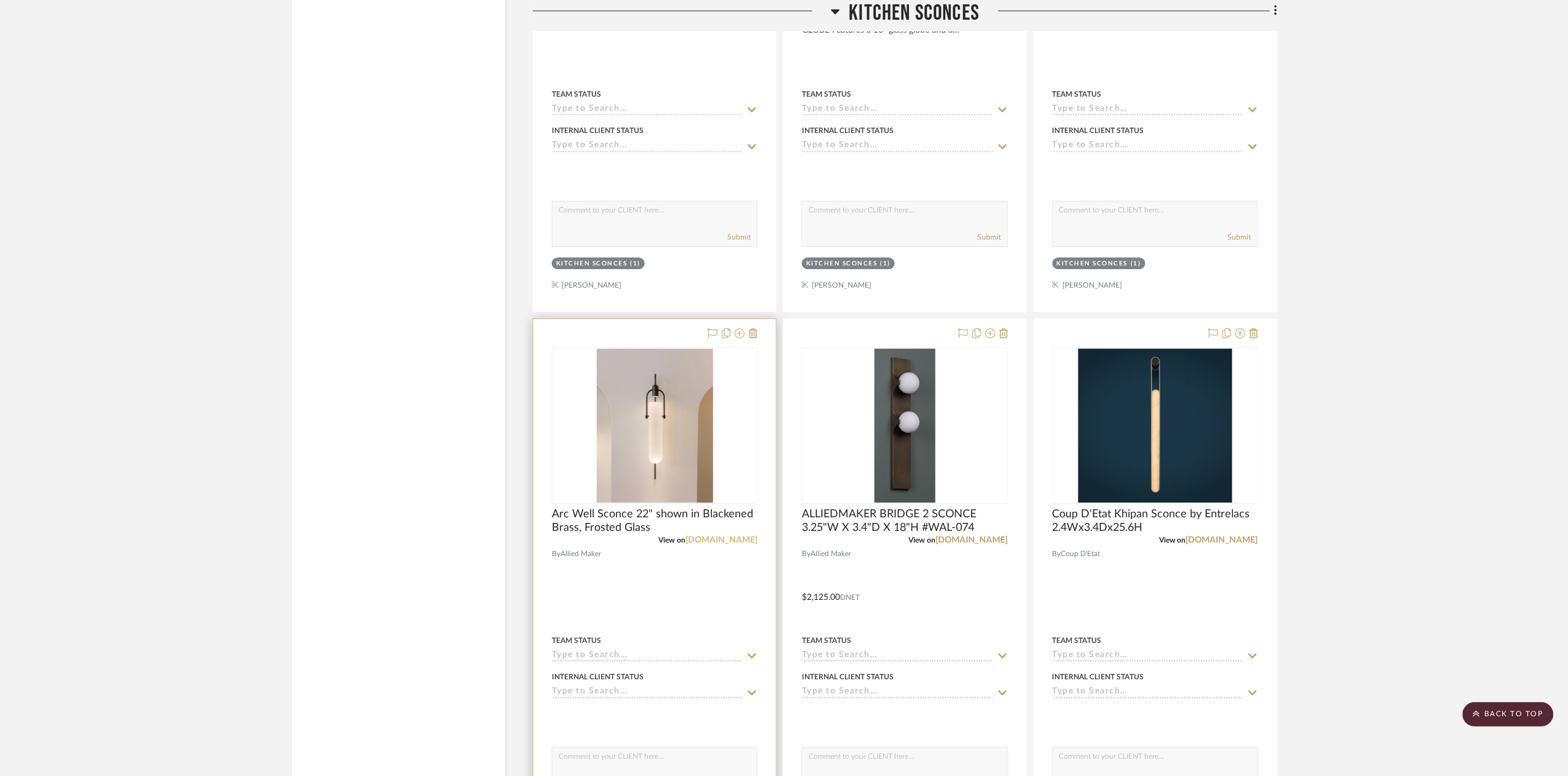
click at [732, 542] on link "alliedmaker.com" at bounding box center [722, 539] width 72 height 8
click at [956, 541] on link "5179281.extforms.netsuite.com" at bounding box center [972, 539] width 72 height 8
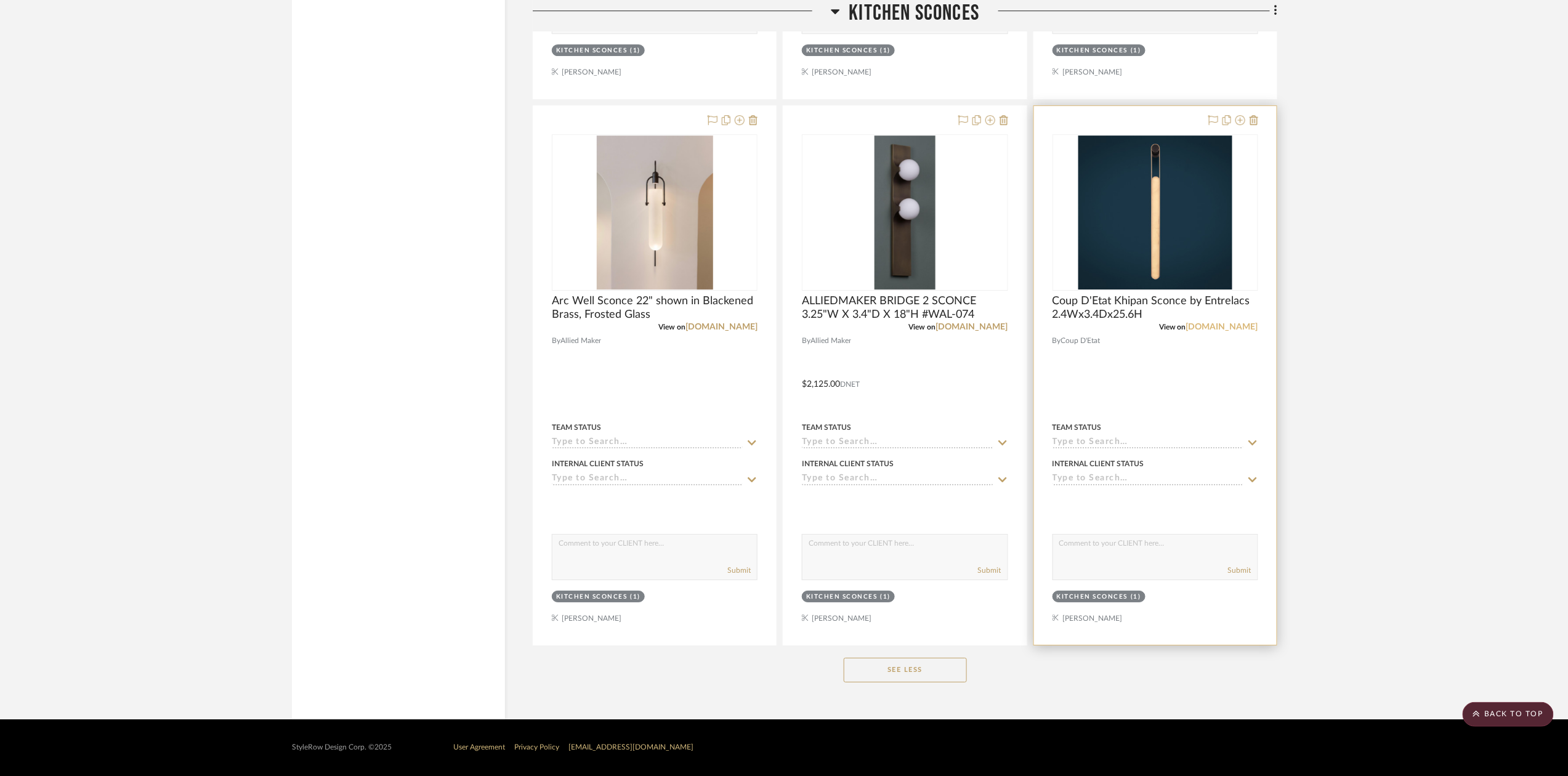
click at [1218, 323] on link "coupdetatsf.com" at bounding box center [1222, 327] width 72 height 8
